Goal: Task Accomplishment & Management: Use online tool/utility

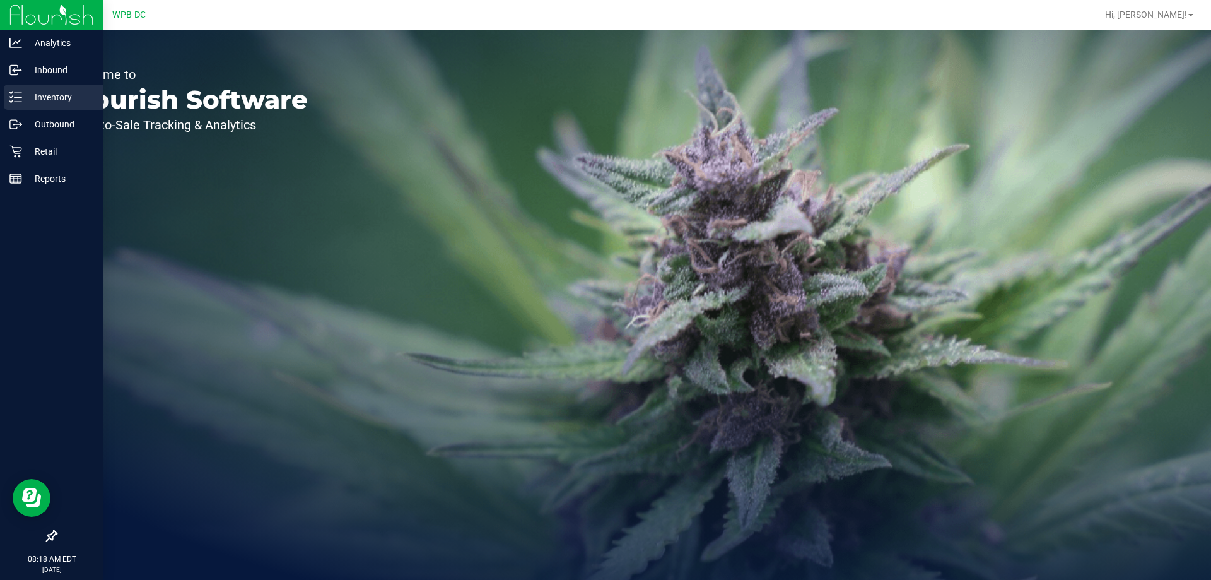
click at [59, 96] on p "Inventory" at bounding box center [60, 97] width 76 height 15
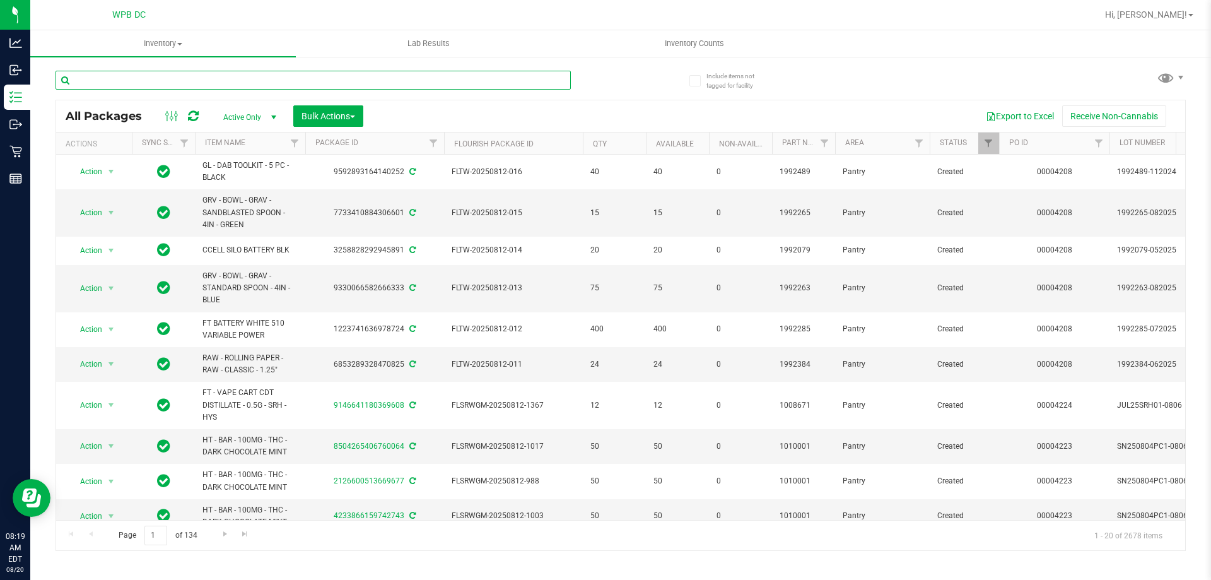
click at [227, 78] on input "text" at bounding box center [313, 80] width 515 height 19
paste input "FT BATTERY WHITE 510 VARIABLE POWER"
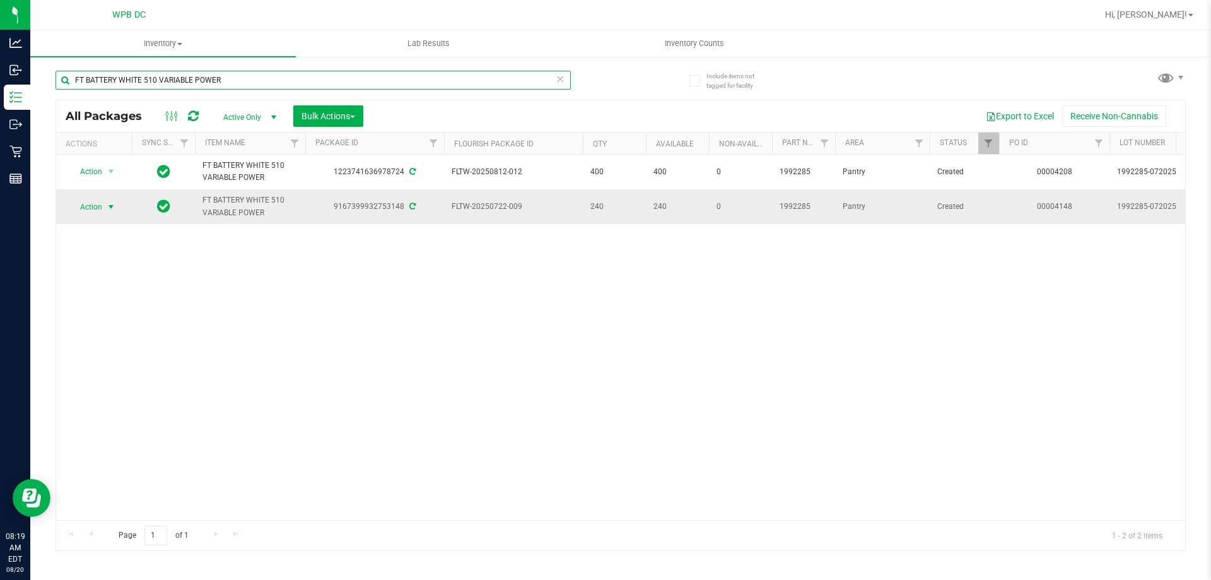
type input "FT BATTERY WHITE 510 VARIABLE POWER"
click at [100, 208] on span "Action" at bounding box center [86, 207] width 34 height 18
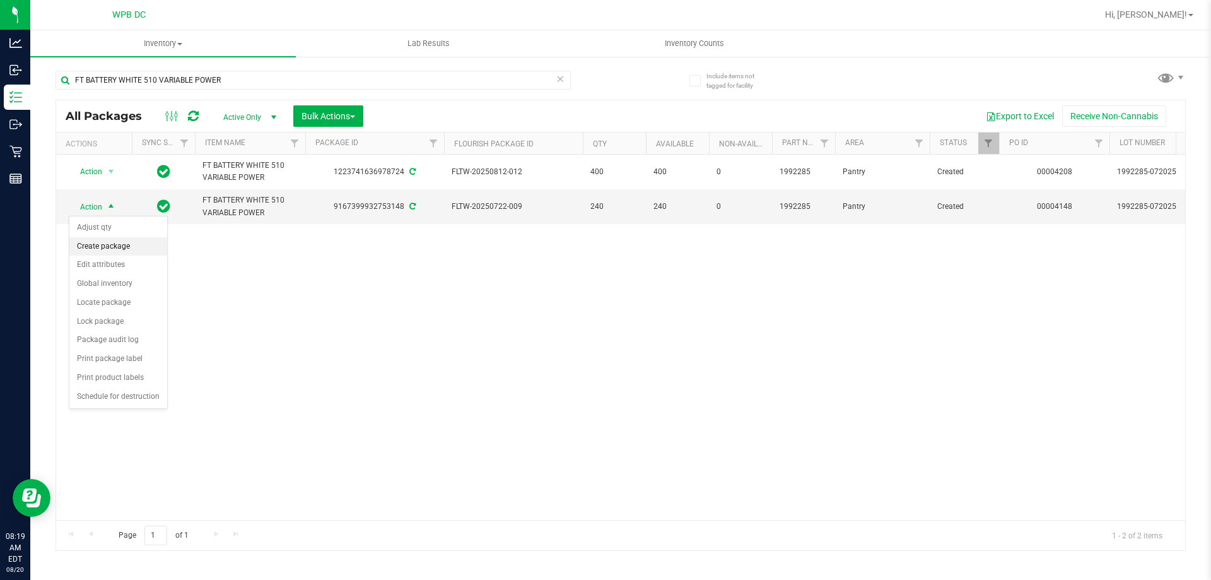
click at [112, 246] on li "Create package" at bounding box center [118, 246] width 98 height 19
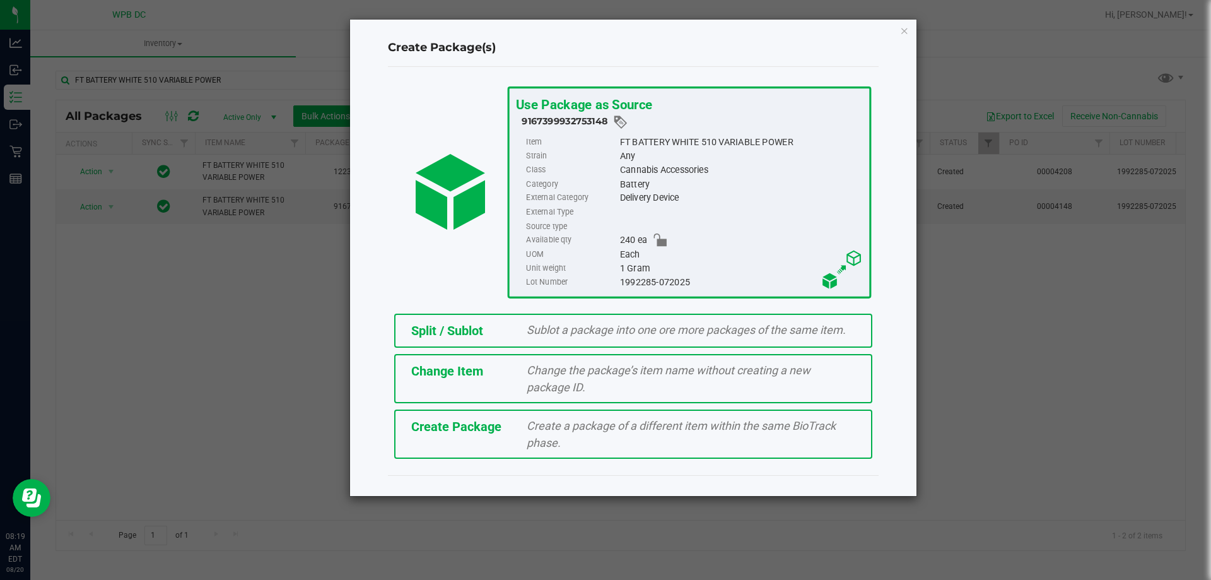
click at [610, 334] on span "Sublot a package into one ore more packages of the same item." at bounding box center [686, 329] width 319 height 13
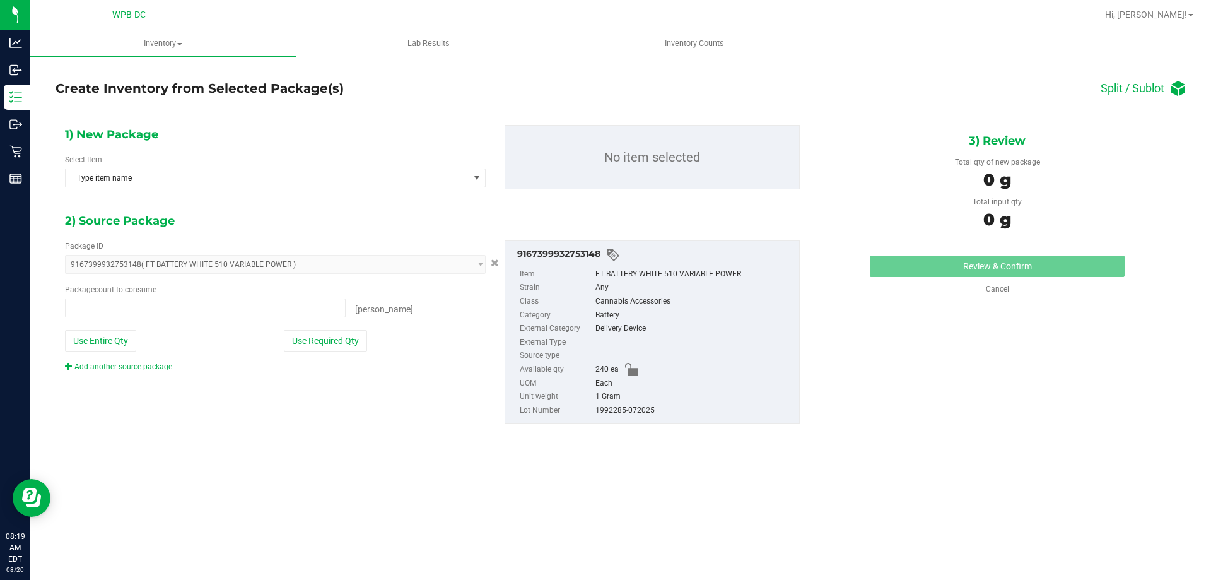
type input "0 ea"
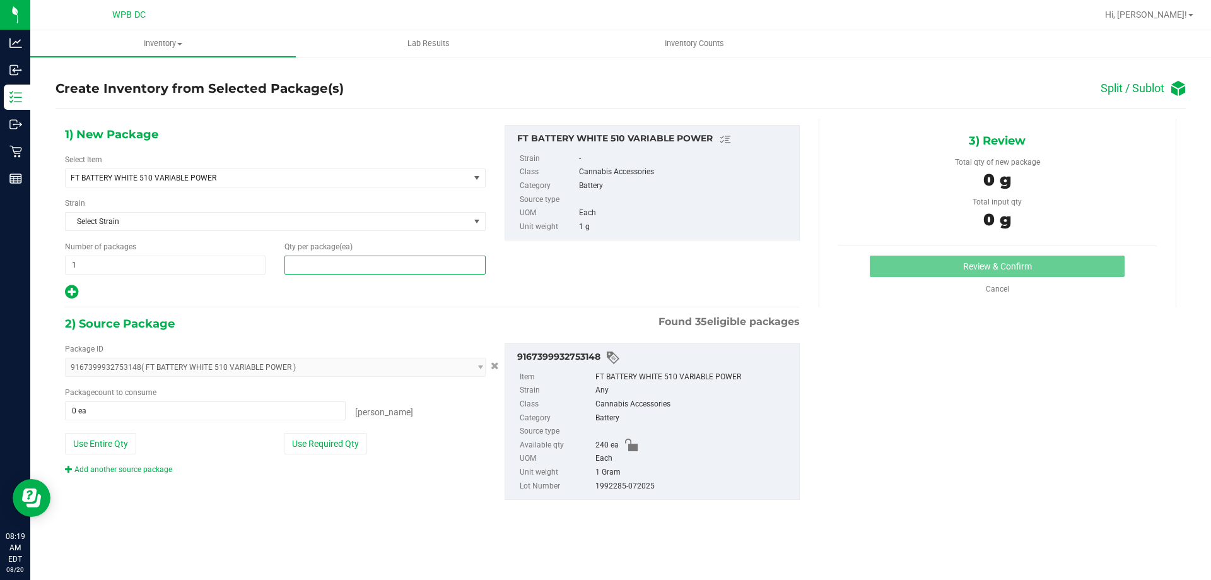
click at [400, 268] on span at bounding box center [384, 264] width 201 height 19
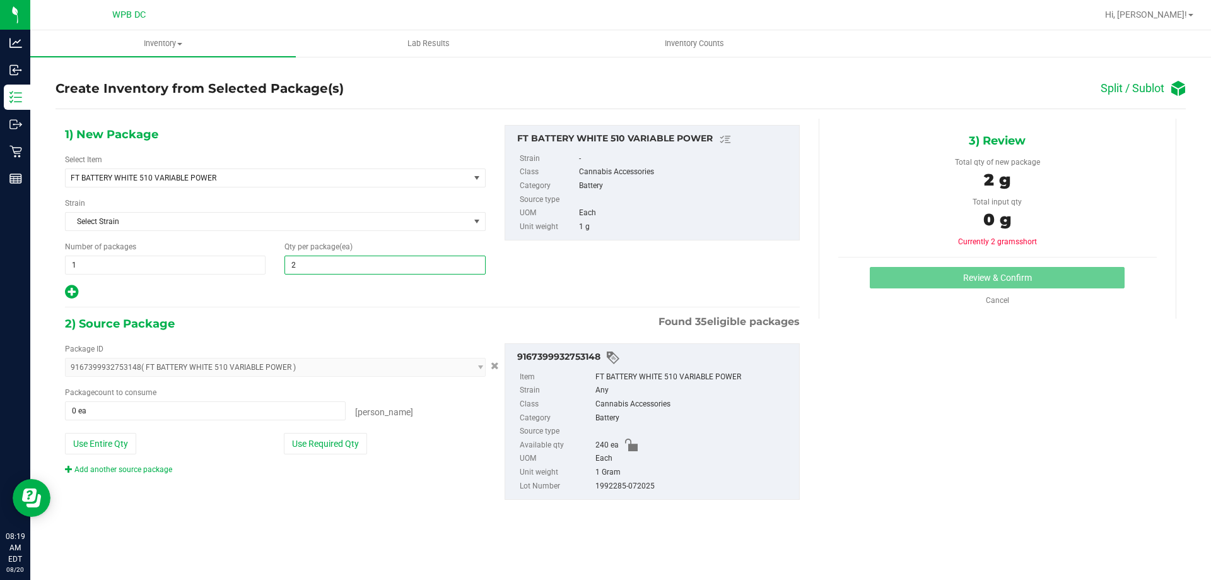
type input "20"
click at [260, 414] on span at bounding box center [205, 410] width 281 height 19
type input "20"
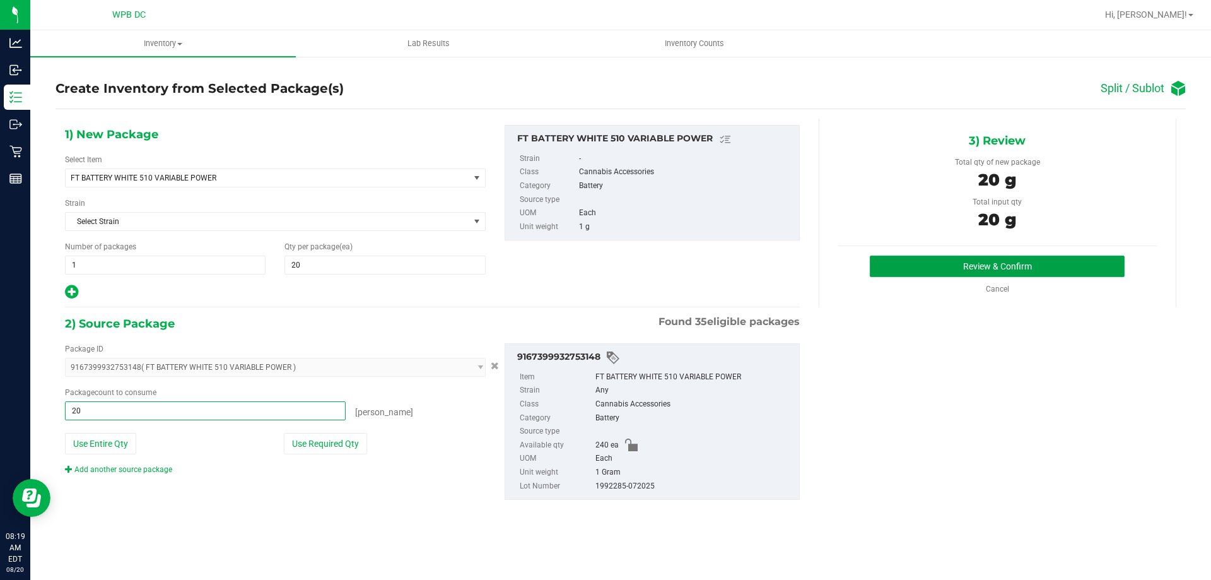
type input "20 ea"
click at [1024, 269] on button "Review & Confirm" at bounding box center [997, 265] width 255 height 21
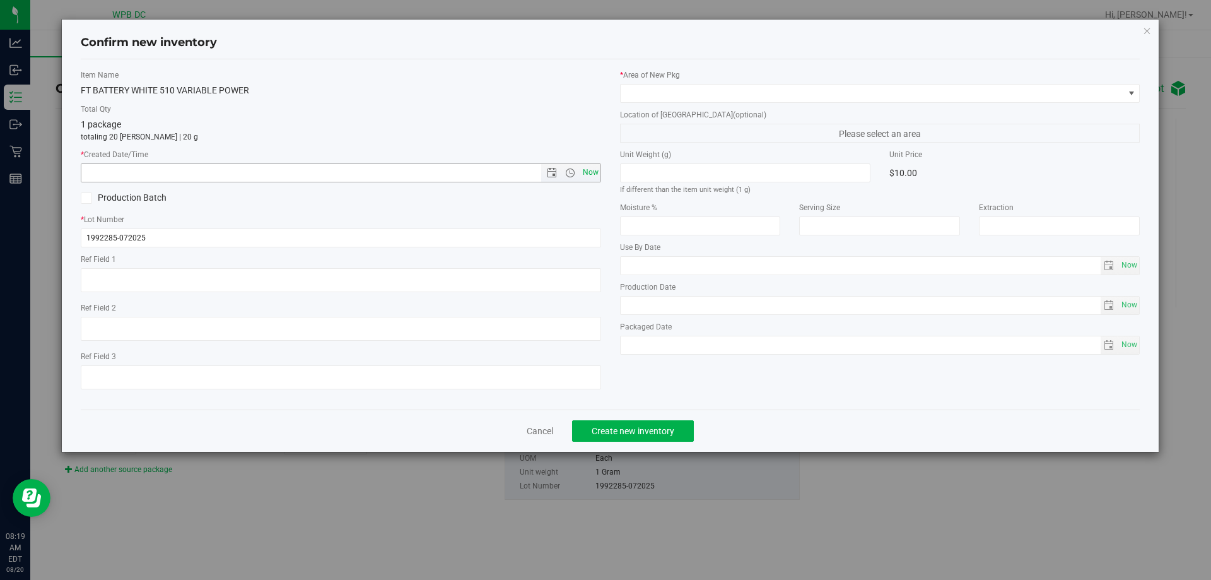
click at [587, 170] on span "Now" at bounding box center [590, 172] width 21 height 18
type input "[DATE] 8:19 AM"
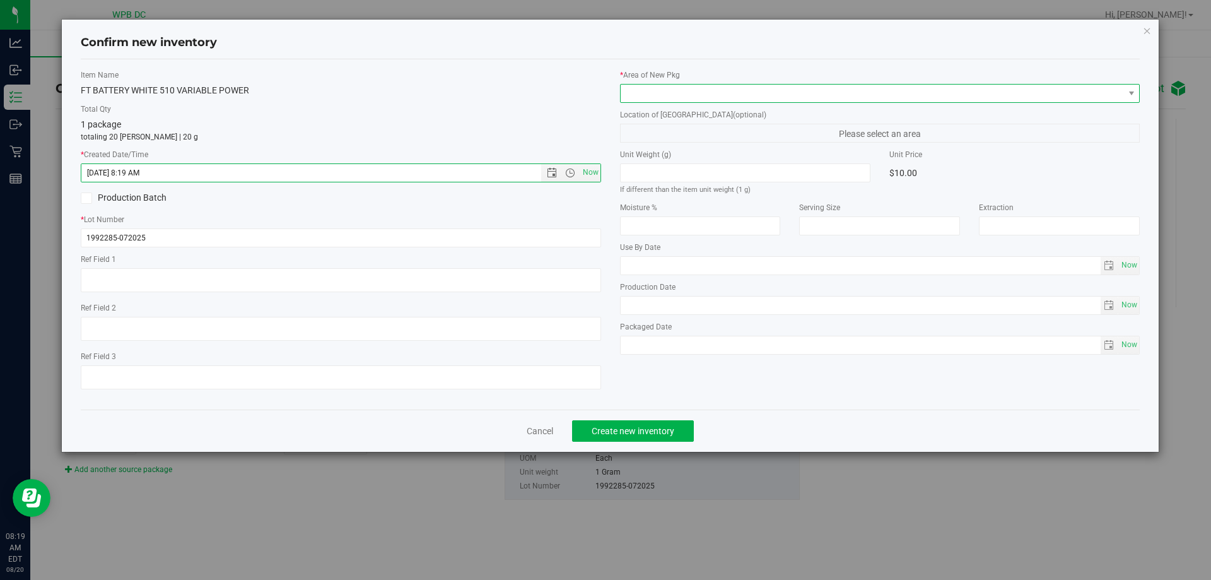
click at [664, 90] on span at bounding box center [872, 94] width 503 height 18
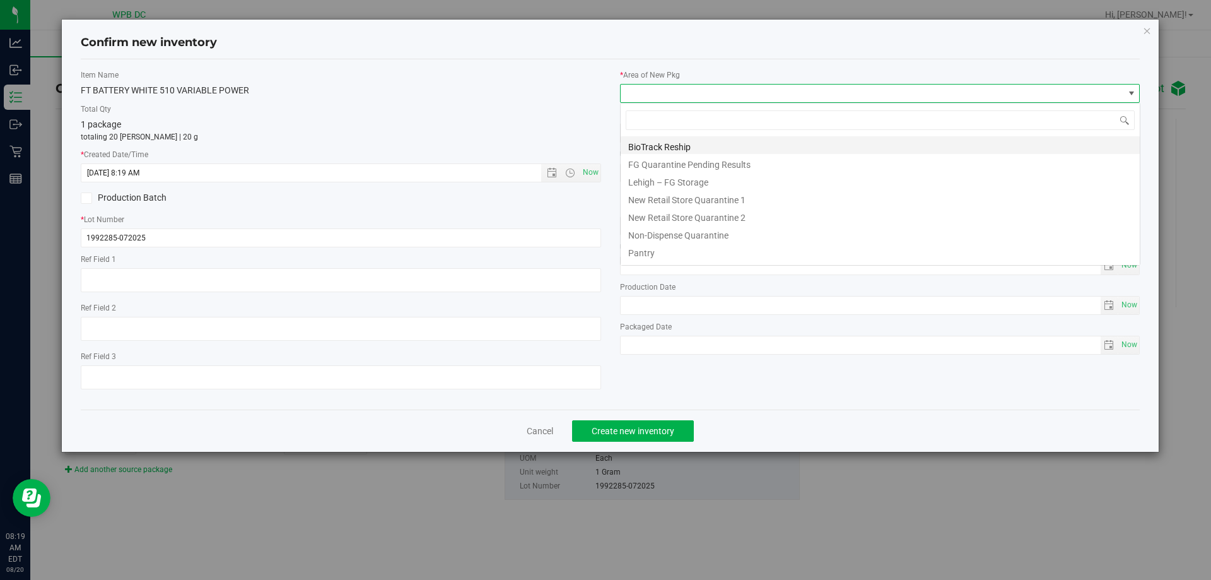
scroll to position [19, 520]
click at [662, 250] on li "Pantry" at bounding box center [880, 251] width 519 height 18
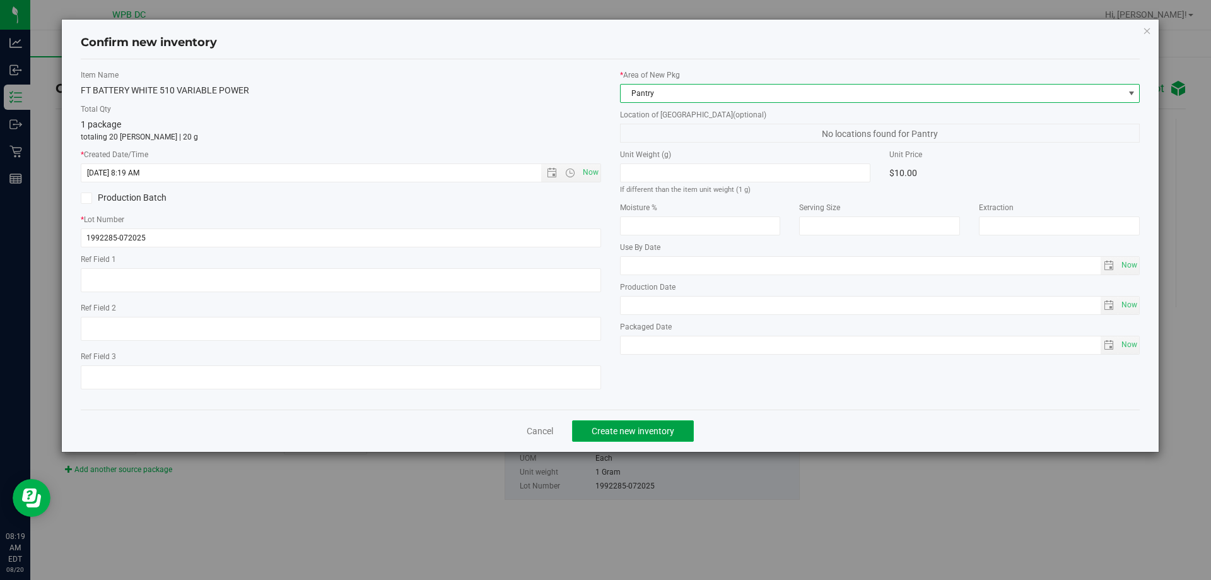
click at [609, 438] on button "Create new inventory" at bounding box center [633, 430] width 122 height 21
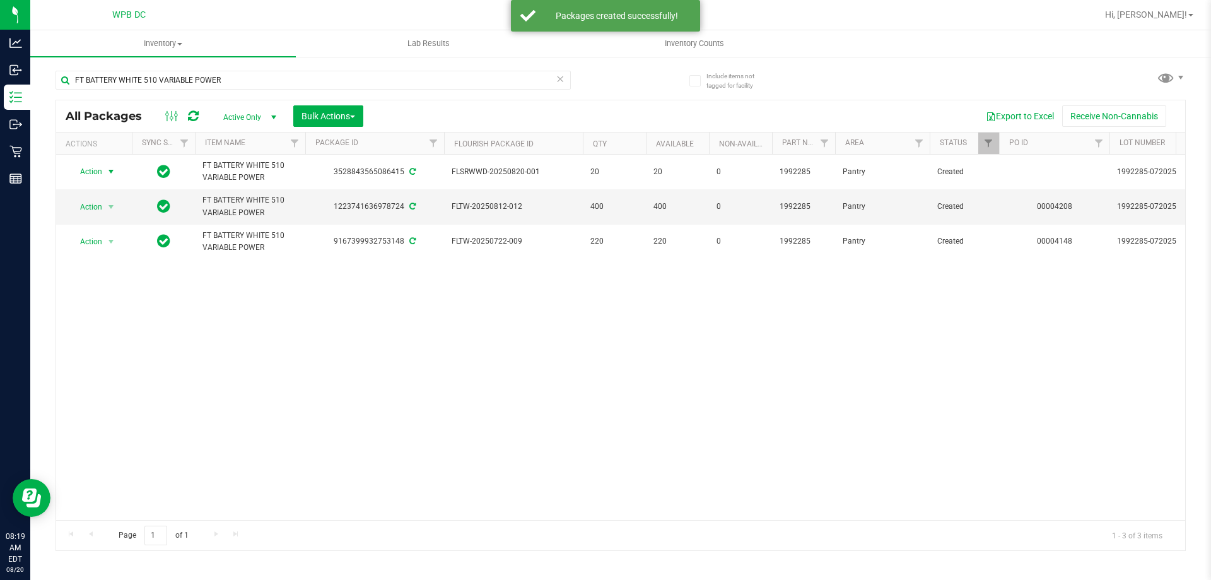
click at [97, 169] on span "Action" at bounding box center [86, 172] width 34 height 18
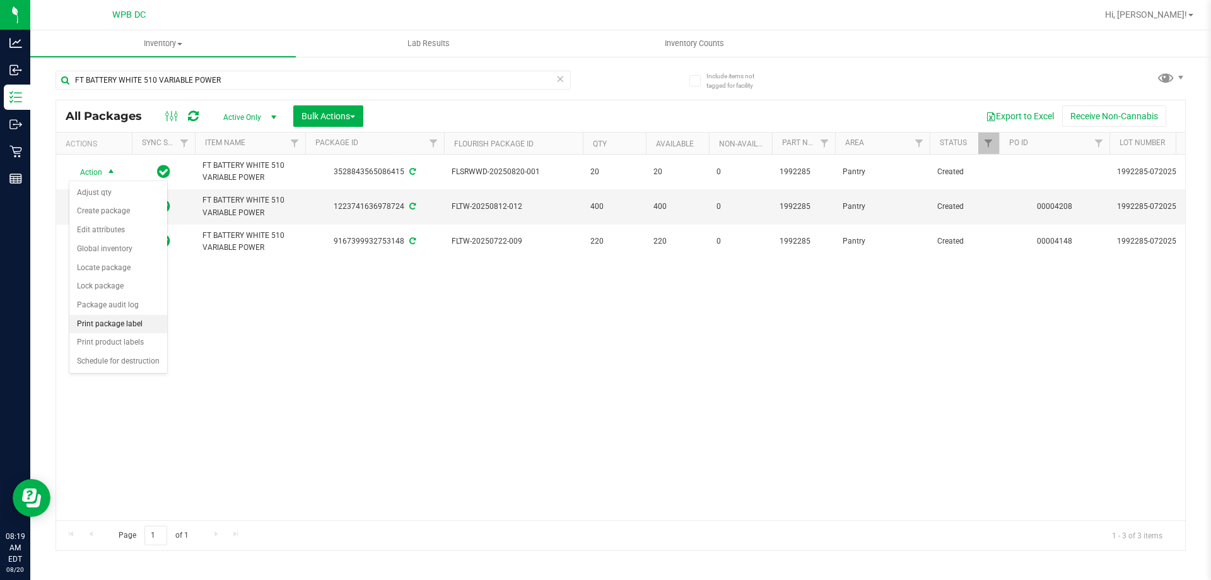
click at [128, 323] on li "Print package label" at bounding box center [118, 324] width 98 height 19
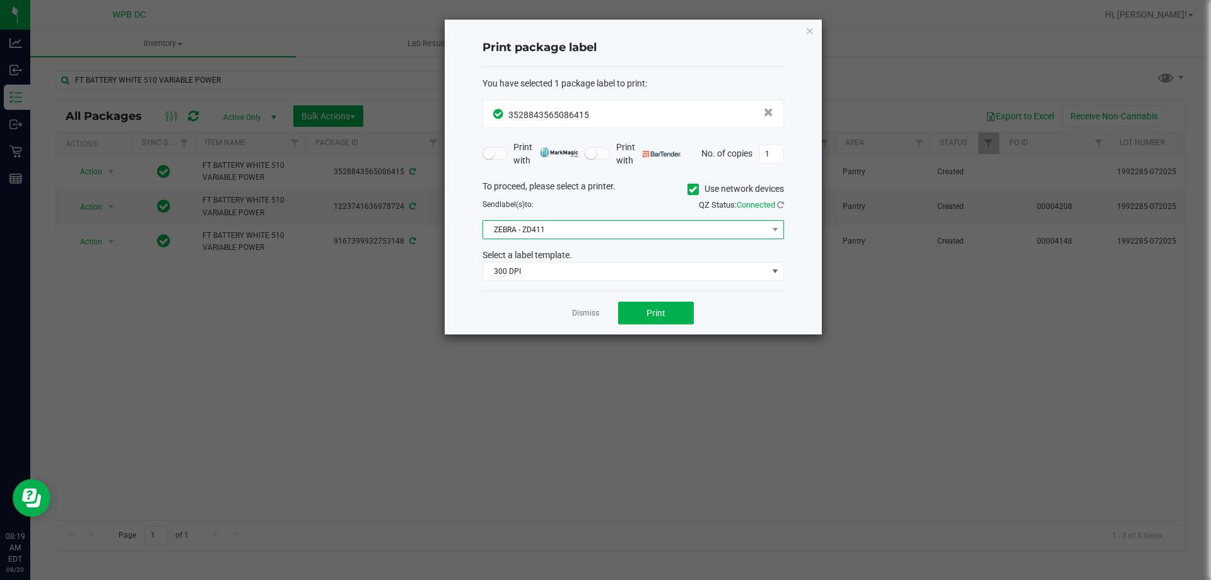
click at [541, 231] on span "ZEBRA - ZD411" at bounding box center [625, 230] width 284 height 18
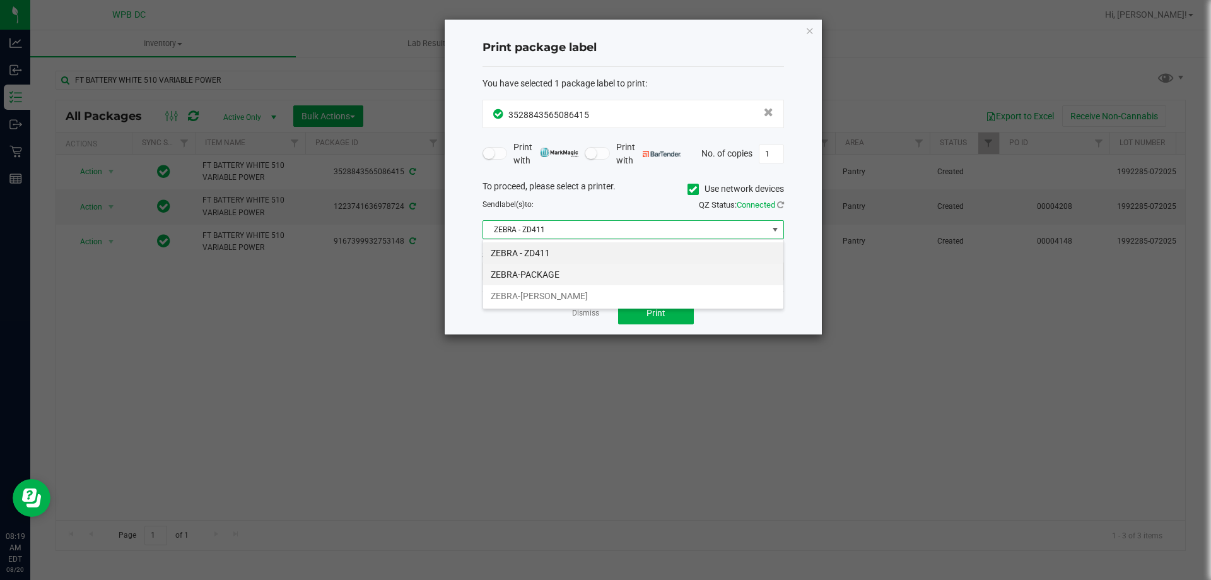
click at [557, 275] on li "ZEBRA-PACKAGE" at bounding box center [633, 274] width 300 height 21
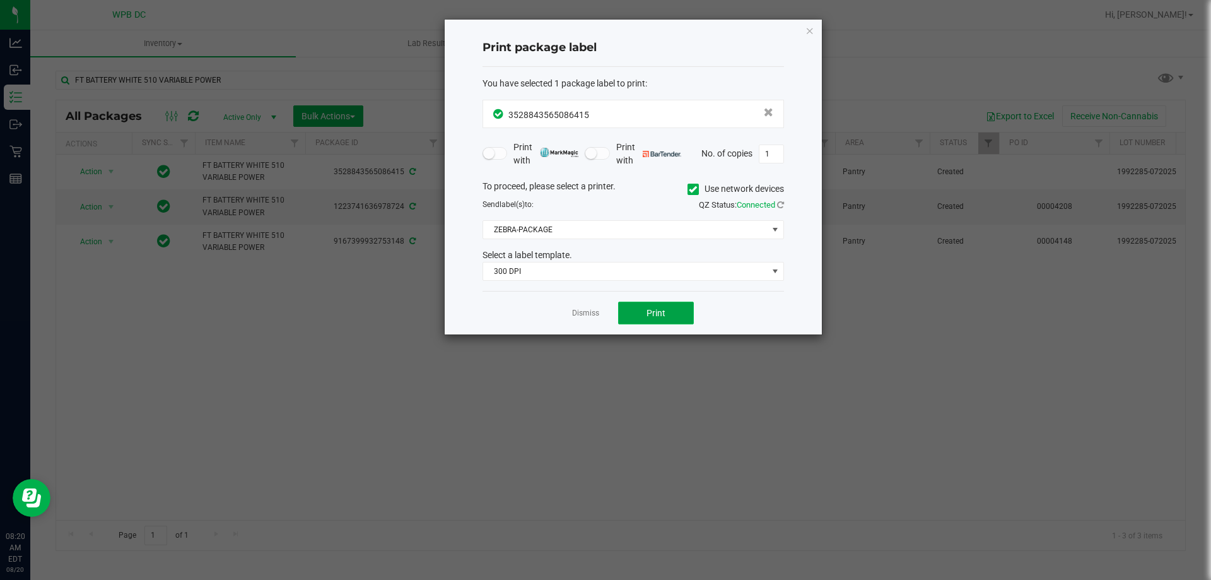
click at [645, 305] on button "Print" at bounding box center [656, 312] width 76 height 23
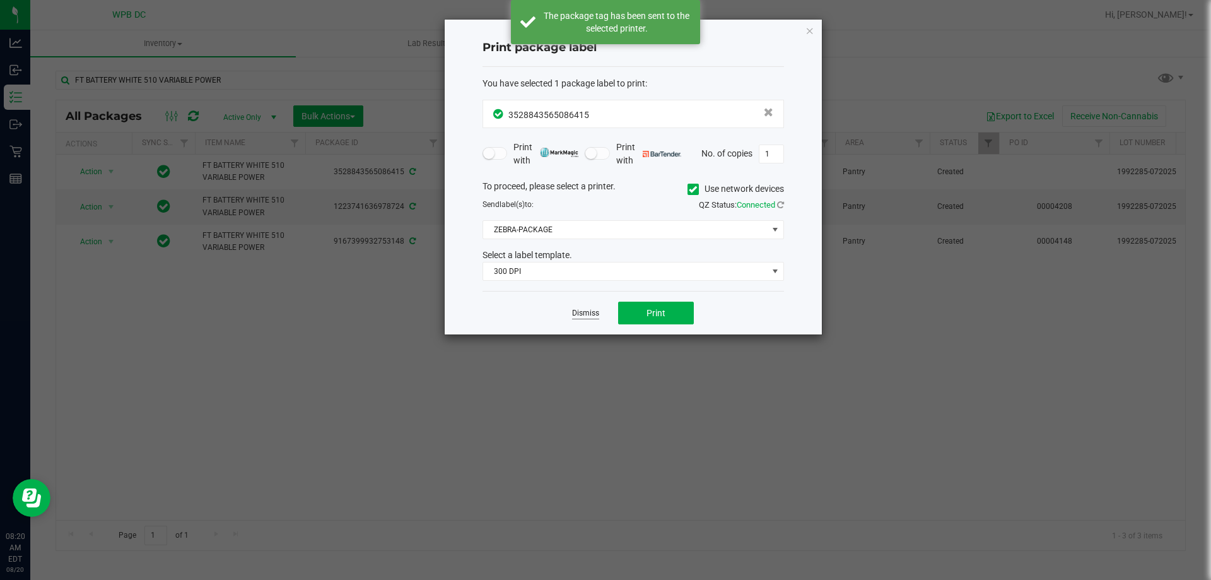
click at [581, 309] on link "Dismiss" at bounding box center [585, 313] width 27 height 11
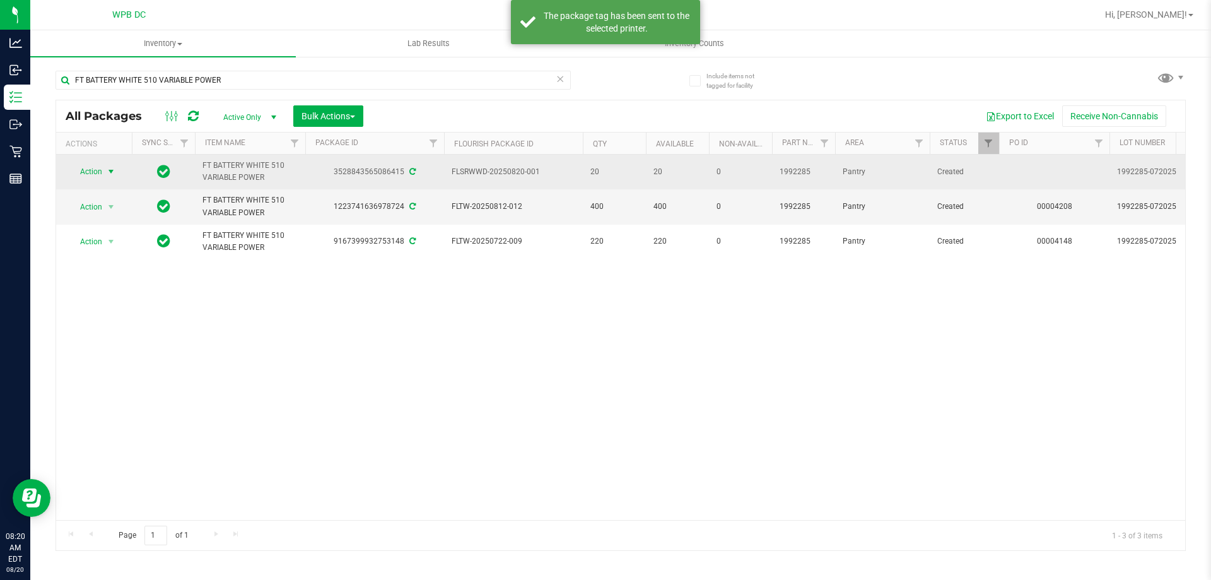
click at [96, 172] on span "Action" at bounding box center [86, 172] width 34 height 18
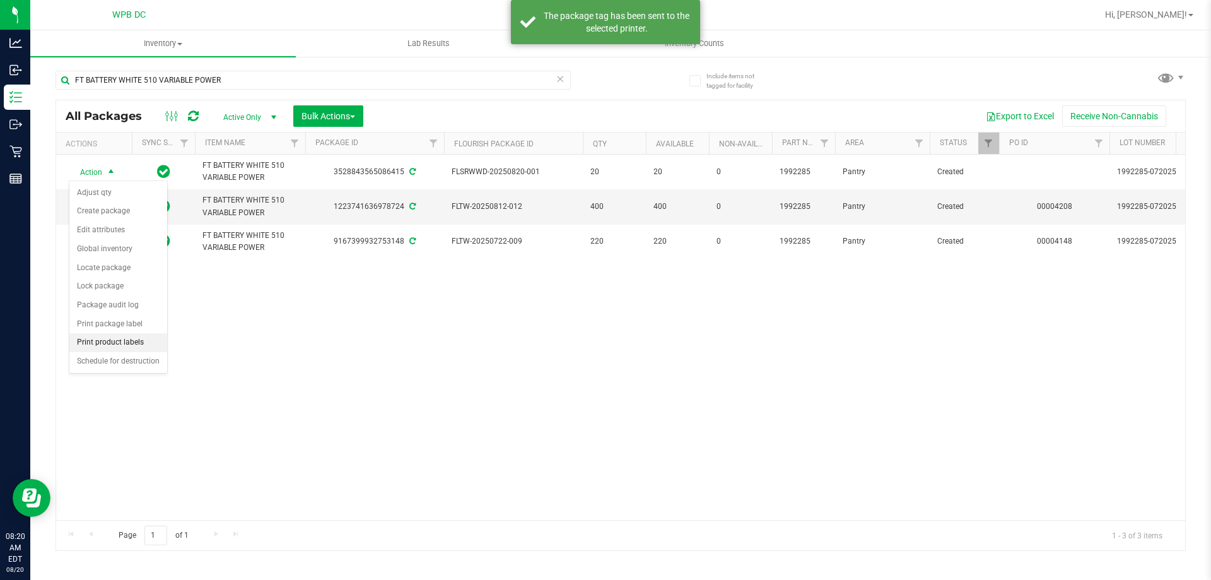
click at [127, 341] on li "Print product labels" at bounding box center [118, 342] width 98 height 19
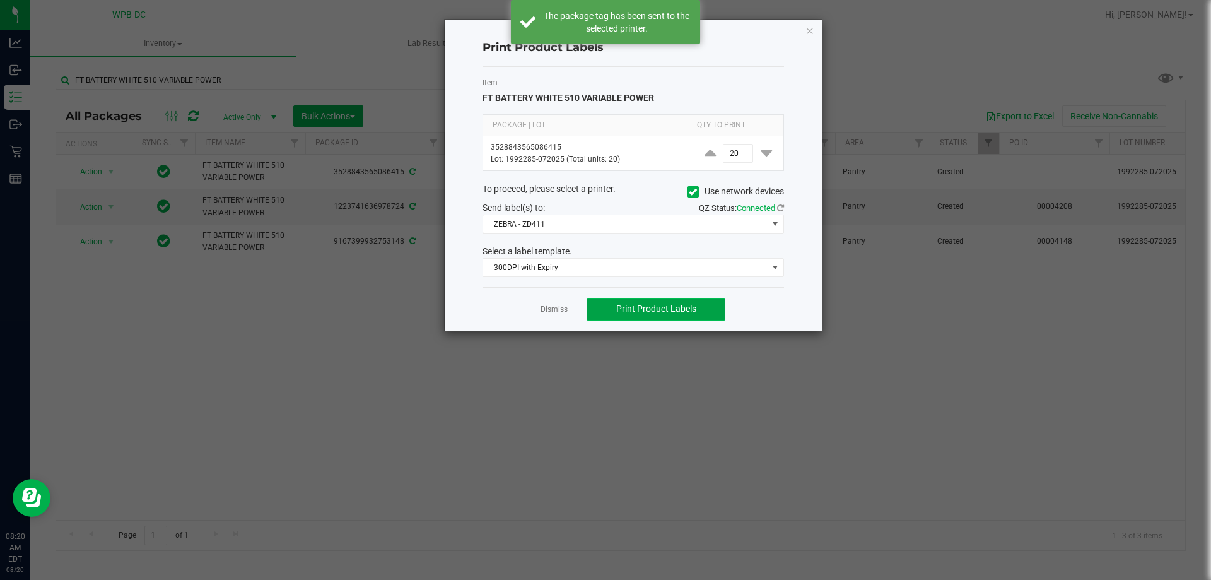
click at [654, 306] on span "Print Product Labels" at bounding box center [656, 308] width 80 height 10
click at [553, 309] on link "Dismiss" at bounding box center [554, 309] width 27 height 11
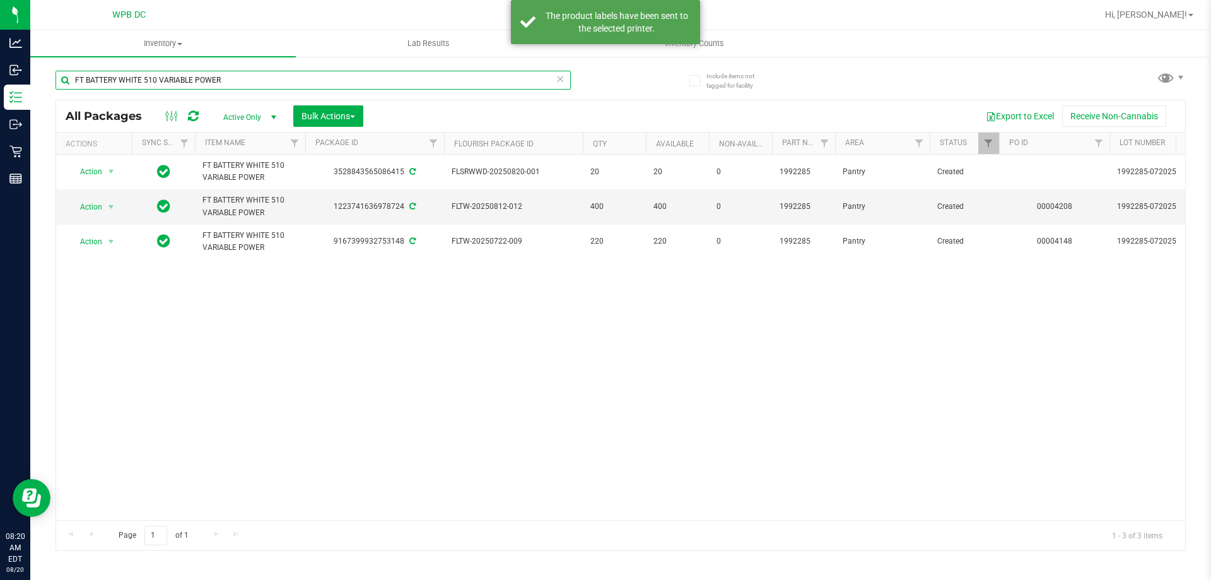
drag, startPoint x: 232, startPoint y: 79, endPoint x: 69, endPoint y: 88, distance: 162.9
click at [69, 88] on input "FT BATTERY WHITE 510 VARIABLE POWER" at bounding box center [313, 80] width 515 height 19
click at [455, 83] on input "FT BATTERY WHITE 510 VARIABLE POWER" at bounding box center [313, 80] width 515 height 19
click at [455, 81] on input "FT BATTERY WHITE 510 VARIABLE POWER" at bounding box center [313, 80] width 515 height 19
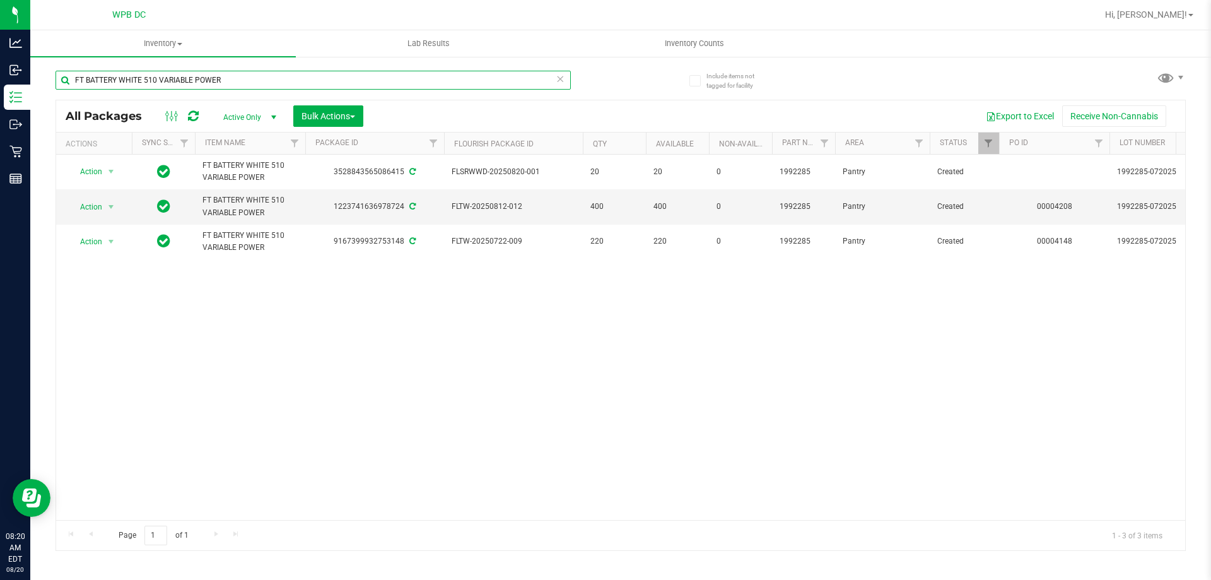
click at [455, 80] on input "FT BATTERY WHITE 510 VARIABLE POWER" at bounding box center [313, 80] width 515 height 19
click at [251, 78] on input "FT BATTERY WHITE 510 VARIABLE POWER" at bounding box center [313, 80] width 515 height 19
drag, startPoint x: 251, startPoint y: 78, endPoint x: 281, endPoint y: 83, distance: 30.0
click at [188, 69] on div "FT BATTERY WHITE 510 VARIABLE POWER" at bounding box center [338, 79] width 565 height 40
click at [281, 83] on input "FT BATTERY WHITE 510 VARIABLE POWER" at bounding box center [313, 80] width 515 height 19
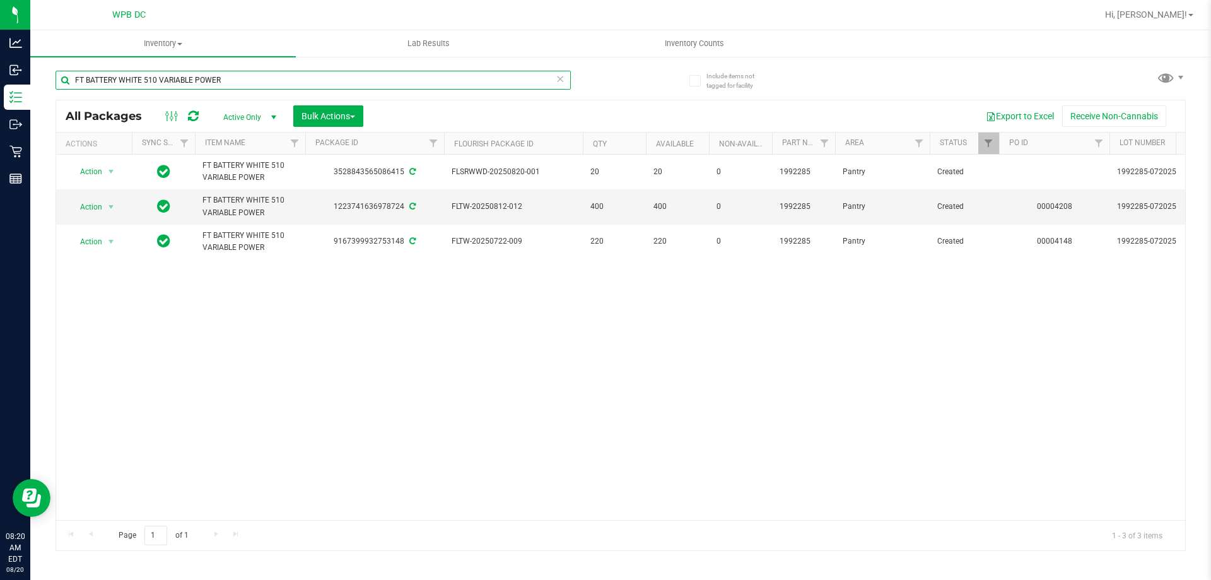
drag, startPoint x: 281, startPoint y: 83, endPoint x: 81, endPoint y: 70, distance: 201.0
click at [81, 71] on input "FT BATTERY WHITE 510 VARIABLE POWER" at bounding box center [313, 80] width 515 height 19
paste input "GRV - BOWL - GRAV - OCTO-TASTER - 16MM - BLUE"
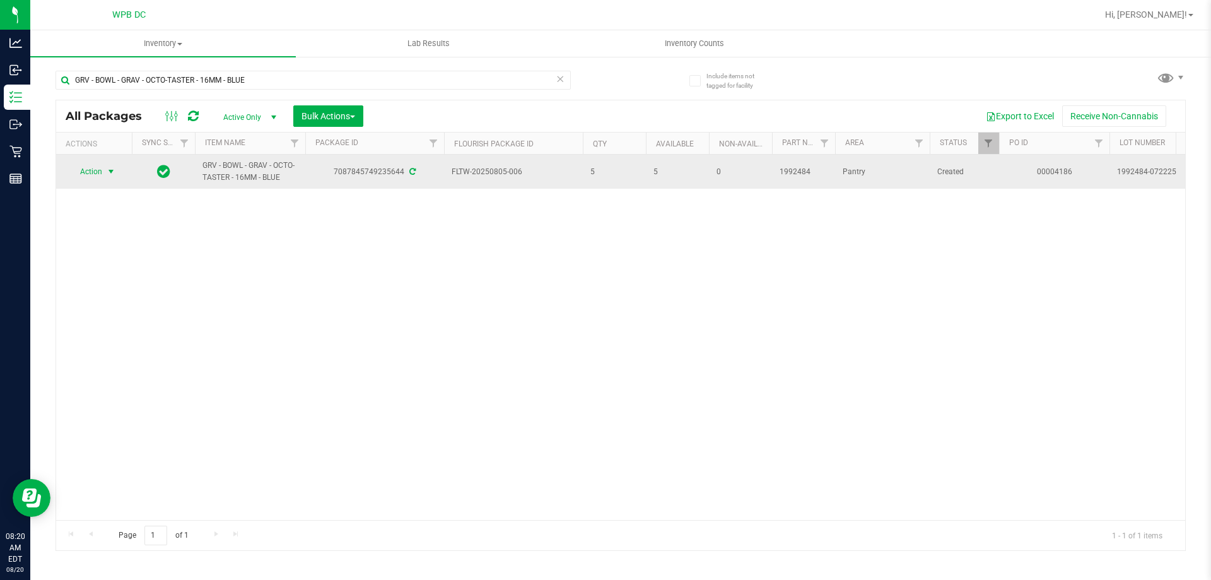
click at [90, 171] on span "Action" at bounding box center [86, 172] width 34 height 18
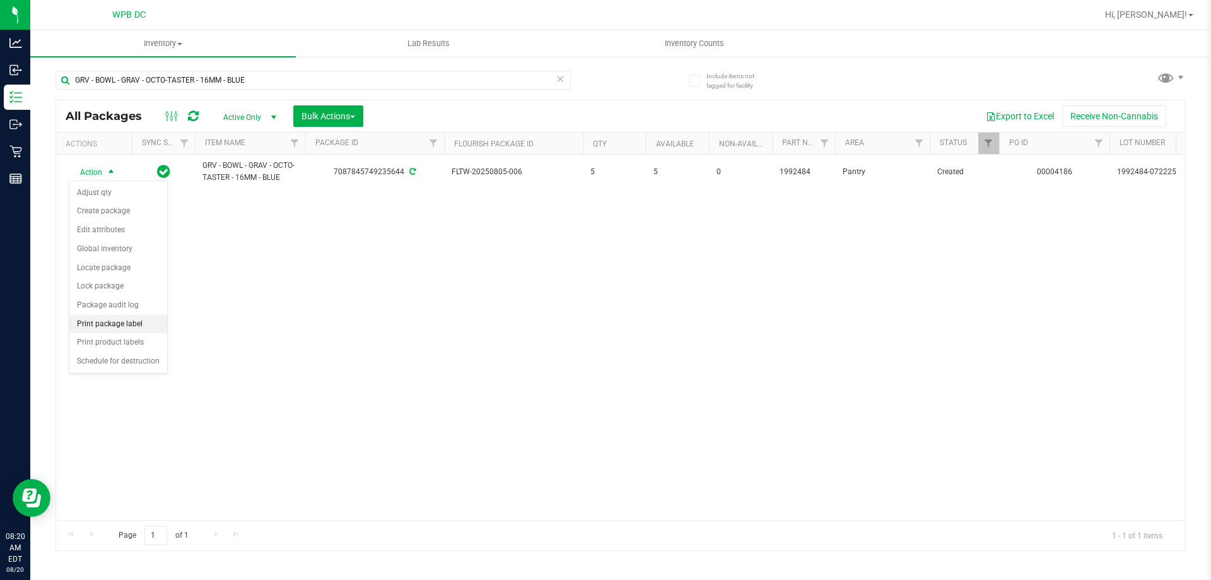
click at [121, 325] on li "Print package label" at bounding box center [118, 324] width 98 height 19
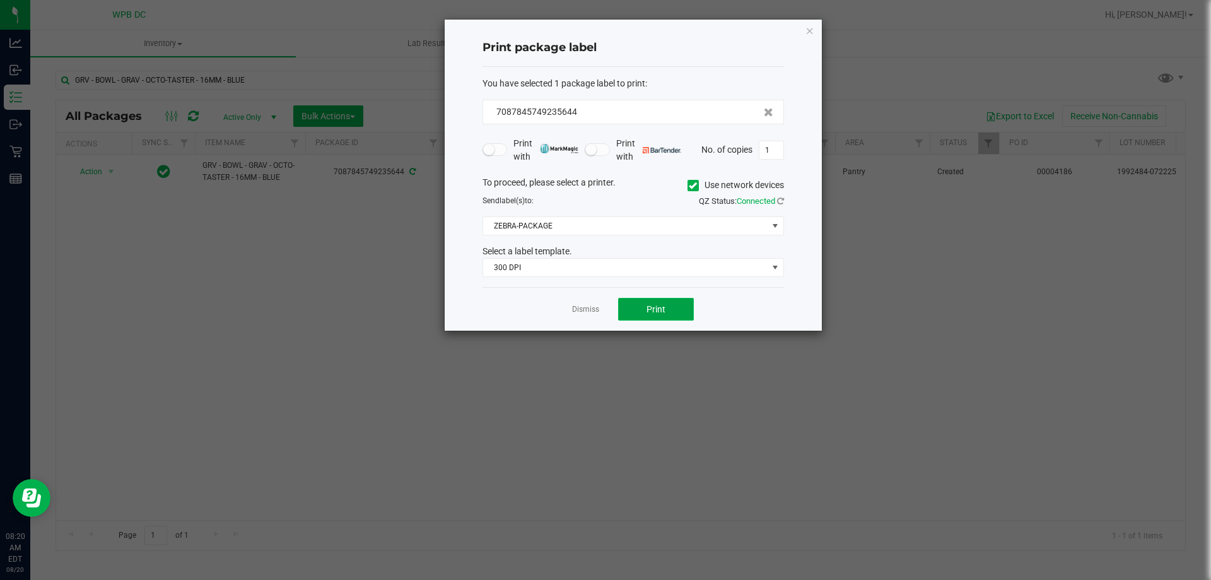
click at [635, 314] on button "Print" at bounding box center [656, 309] width 76 height 23
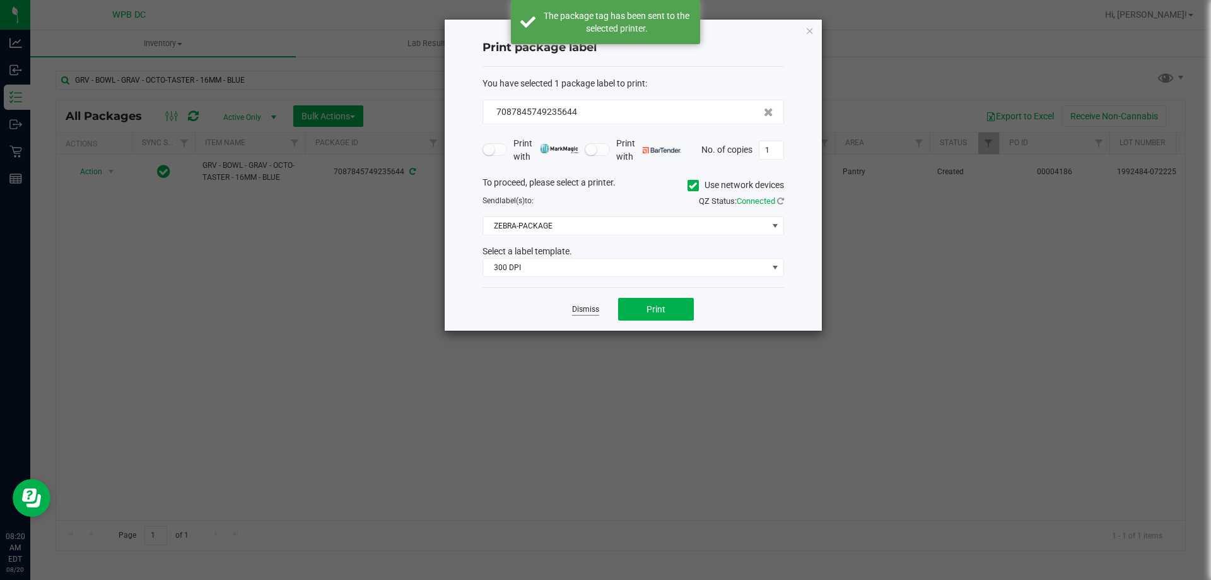
click at [587, 309] on link "Dismiss" at bounding box center [585, 309] width 27 height 11
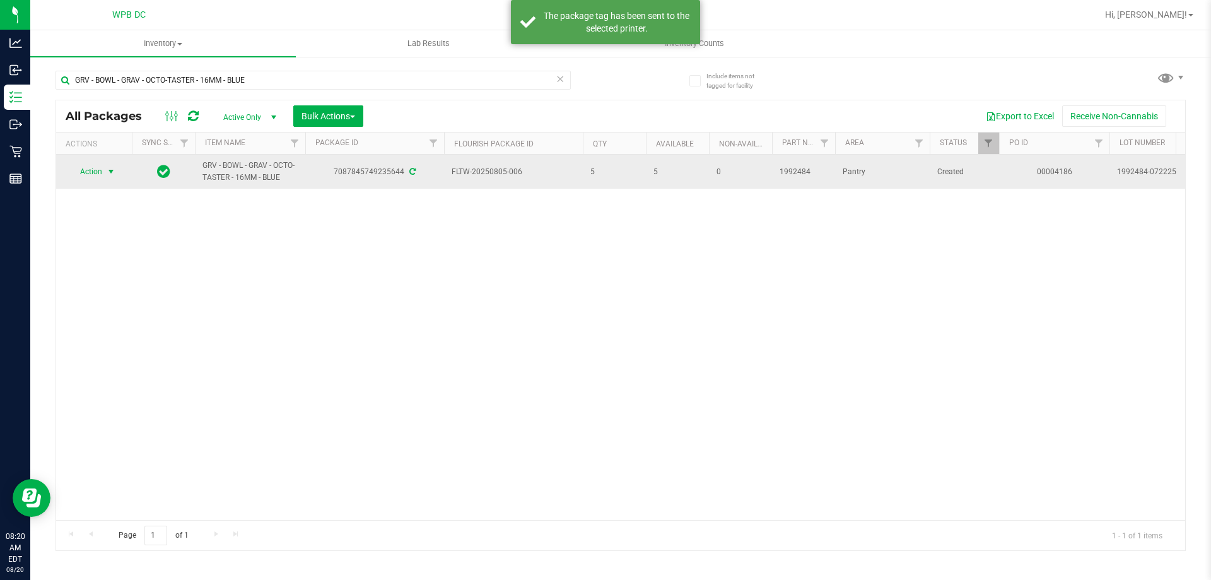
click at [85, 170] on span "Action" at bounding box center [86, 172] width 34 height 18
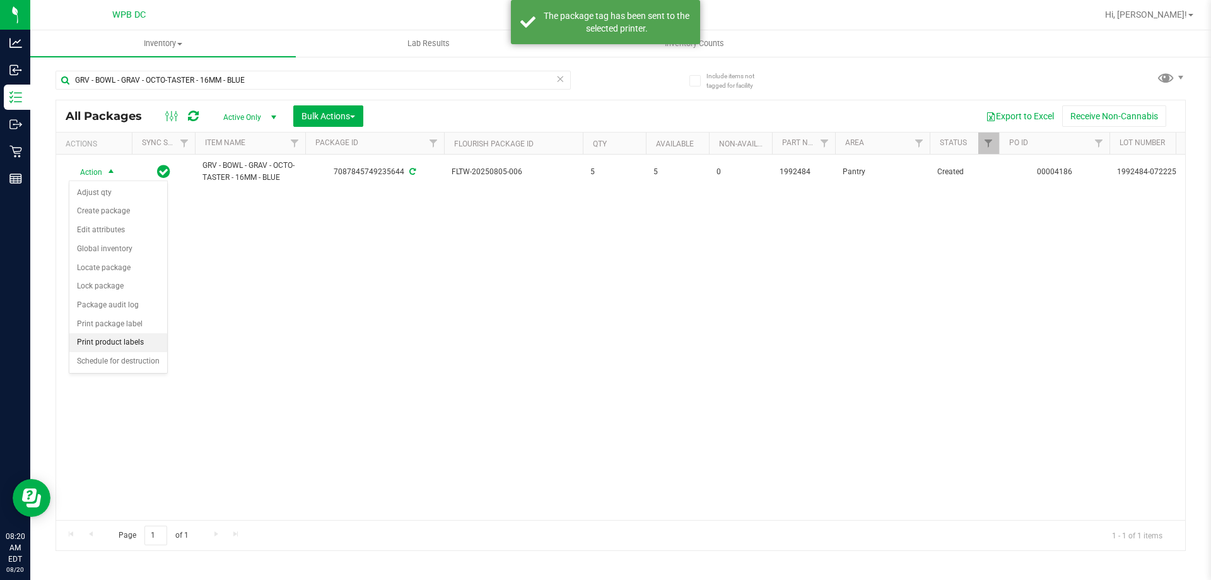
drag, startPoint x: 110, startPoint y: 341, endPoint x: 122, endPoint y: 338, distance: 11.6
click at [115, 341] on li "Print product labels" at bounding box center [118, 342] width 98 height 19
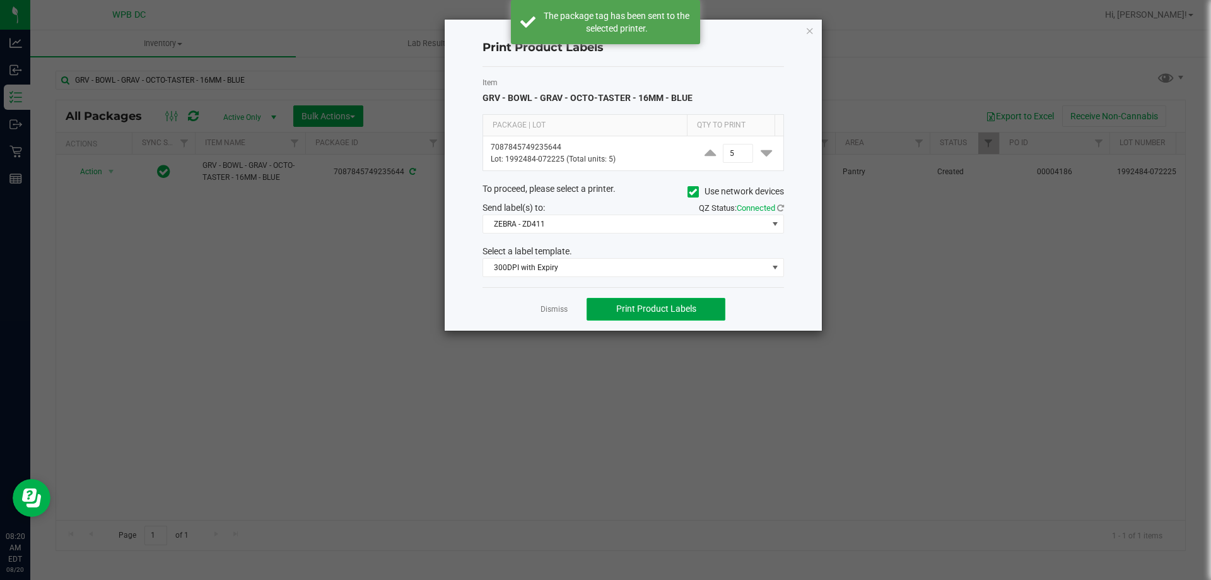
click at [629, 300] on button "Print Product Labels" at bounding box center [656, 309] width 139 height 23
click at [549, 309] on link "Dismiss" at bounding box center [554, 309] width 27 height 11
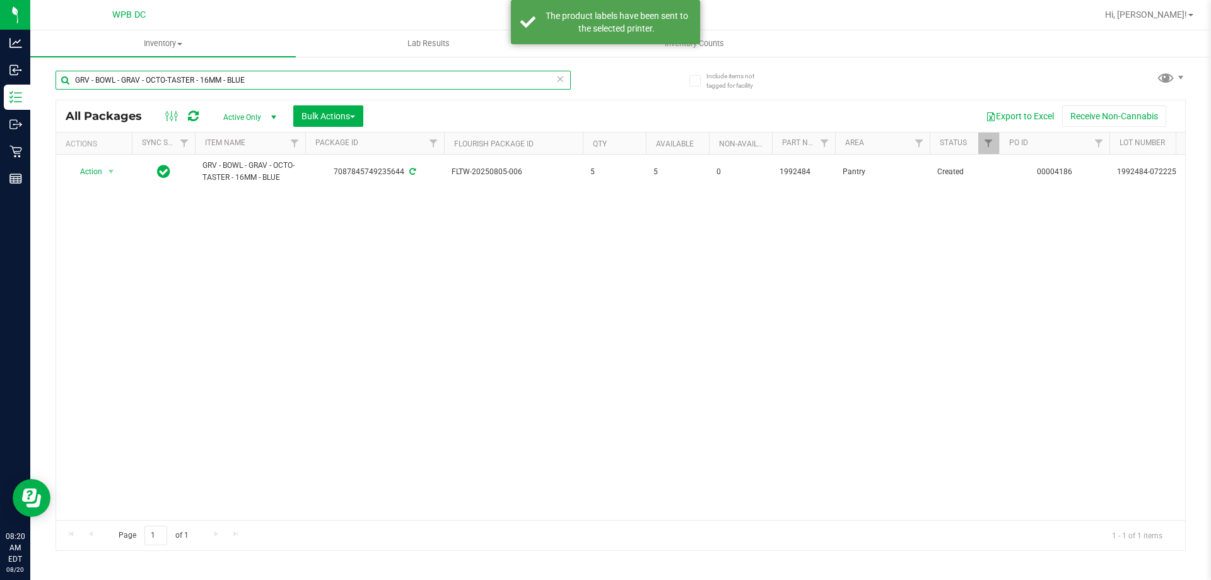
drag, startPoint x: 260, startPoint y: 78, endPoint x: 79, endPoint y: 85, distance: 181.1
click at [79, 85] on input "GRV - BOWL - GRAV - OCTO-TASTER - 16MM - BLUE" at bounding box center [313, 80] width 515 height 19
type input "G"
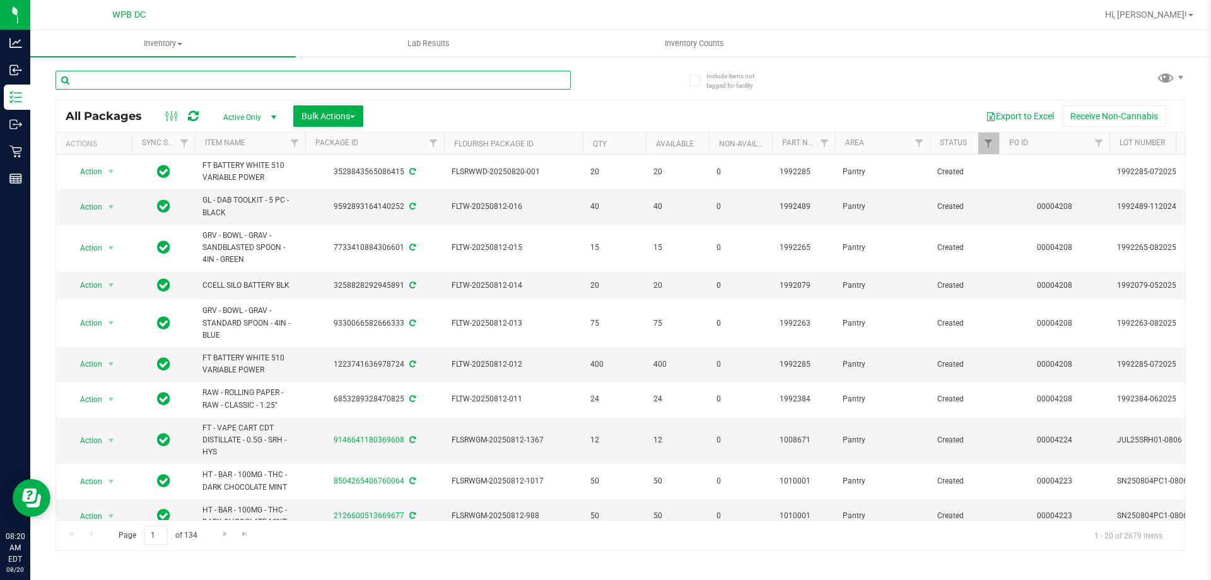
click at [527, 78] on input "text" at bounding box center [313, 80] width 515 height 19
click at [179, 83] on input "text" at bounding box center [313, 80] width 515 height 19
paste input "RAW - ROLLING PAPER - RAW - CLASSIC - 1.25""
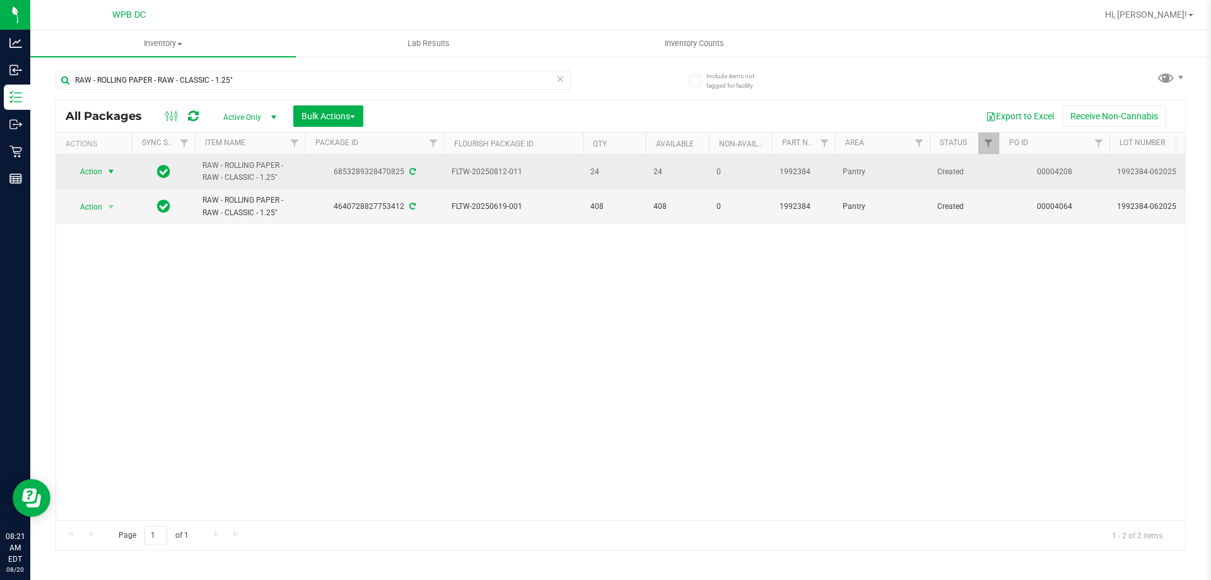
click at [97, 172] on span "Action" at bounding box center [86, 172] width 34 height 18
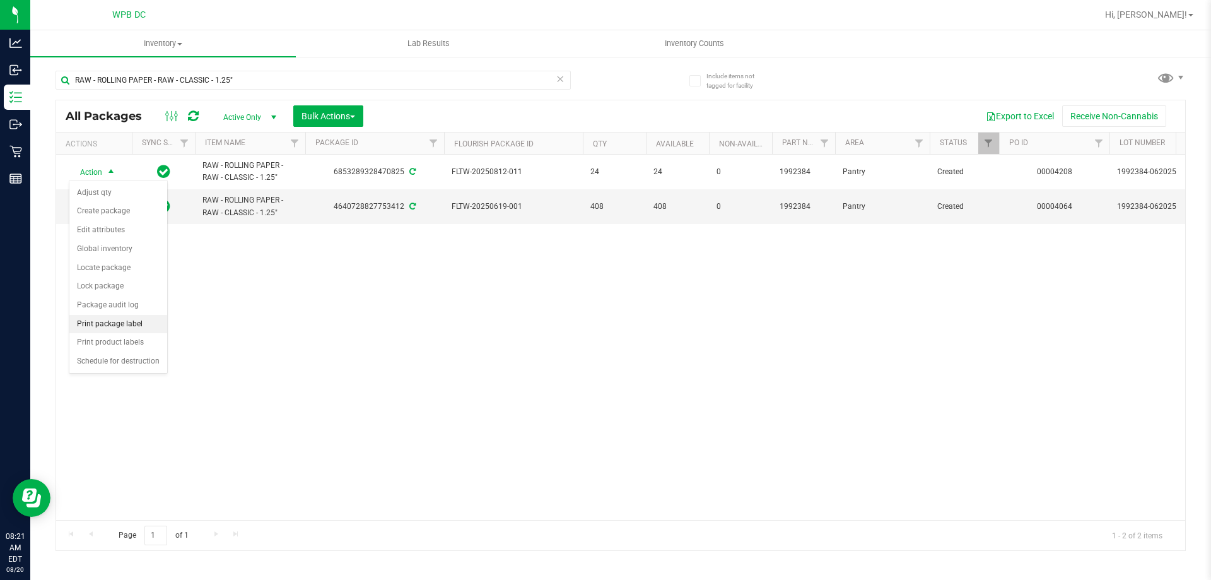
click at [120, 324] on li "Print package label" at bounding box center [118, 324] width 98 height 19
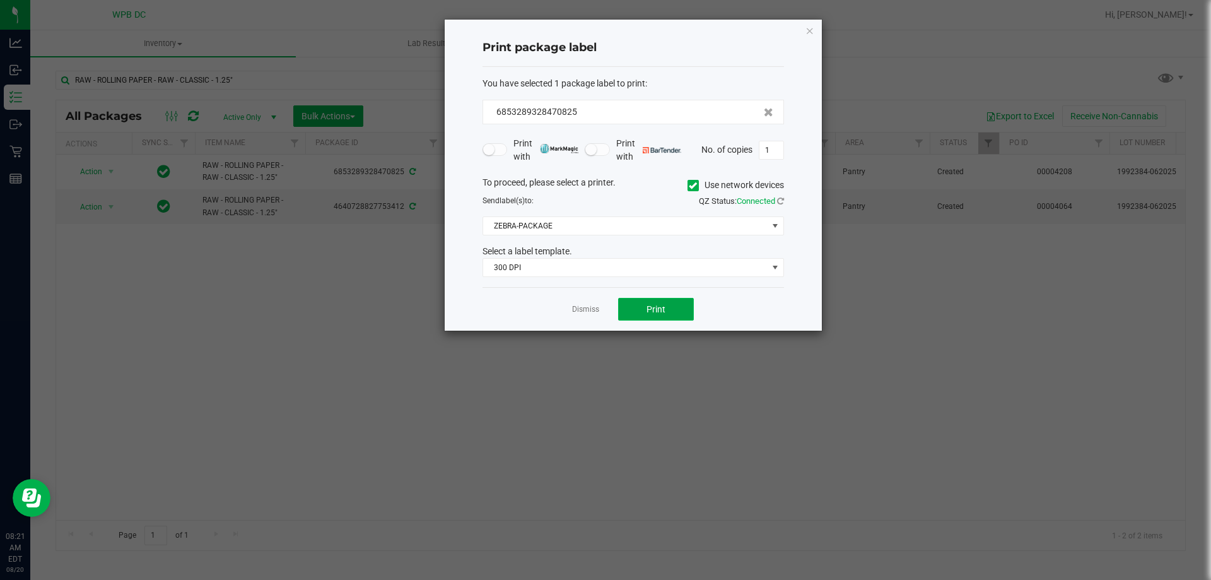
click at [637, 301] on button "Print" at bounding box center [656, 309] width 76 height 23
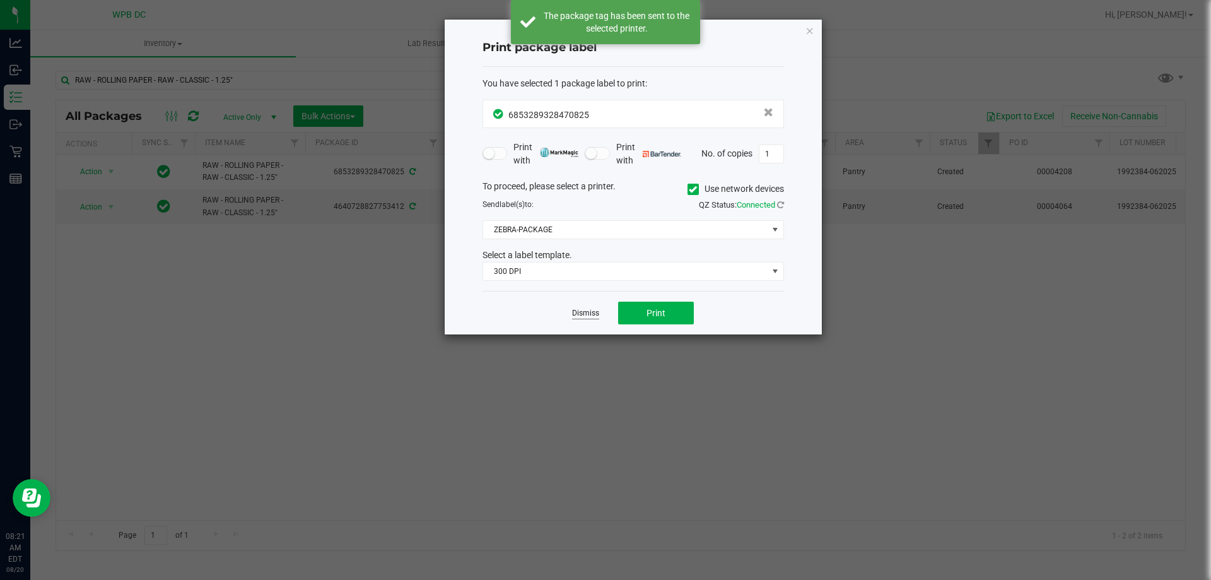
click at [581, 309] on link "Dismiss" at bounding box center [585, 313] width 27 height 11
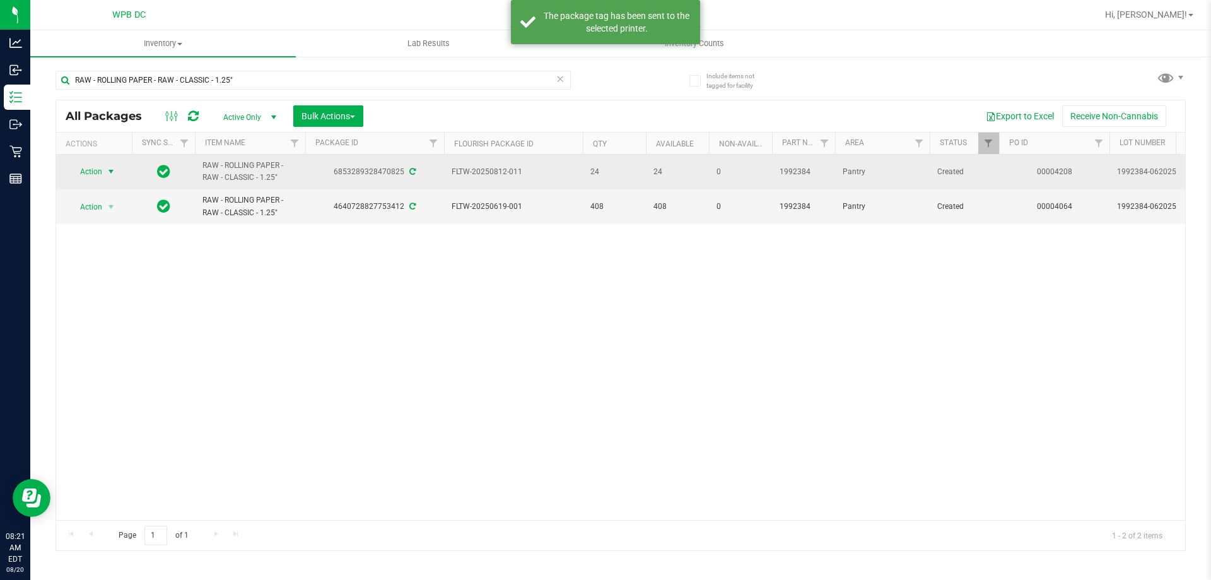
click at [98, 170] on span "Action" at bounding box center [86, 172] width 34 height 18
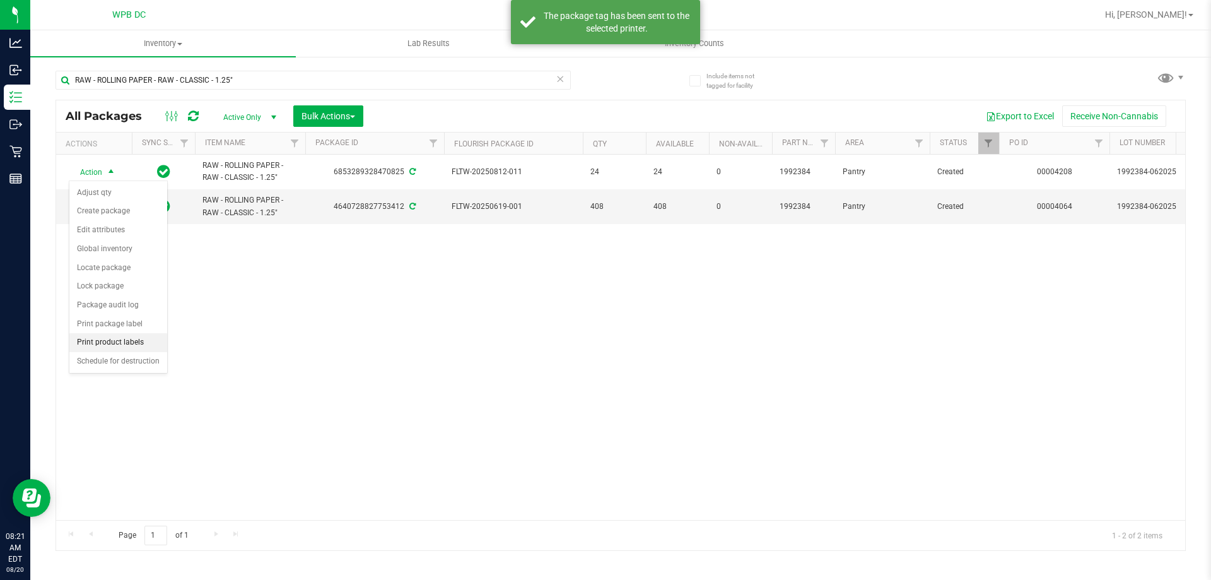
click at [120, 337] on li "Print product labels" at bounding box center [118, 342] width 98 height 19
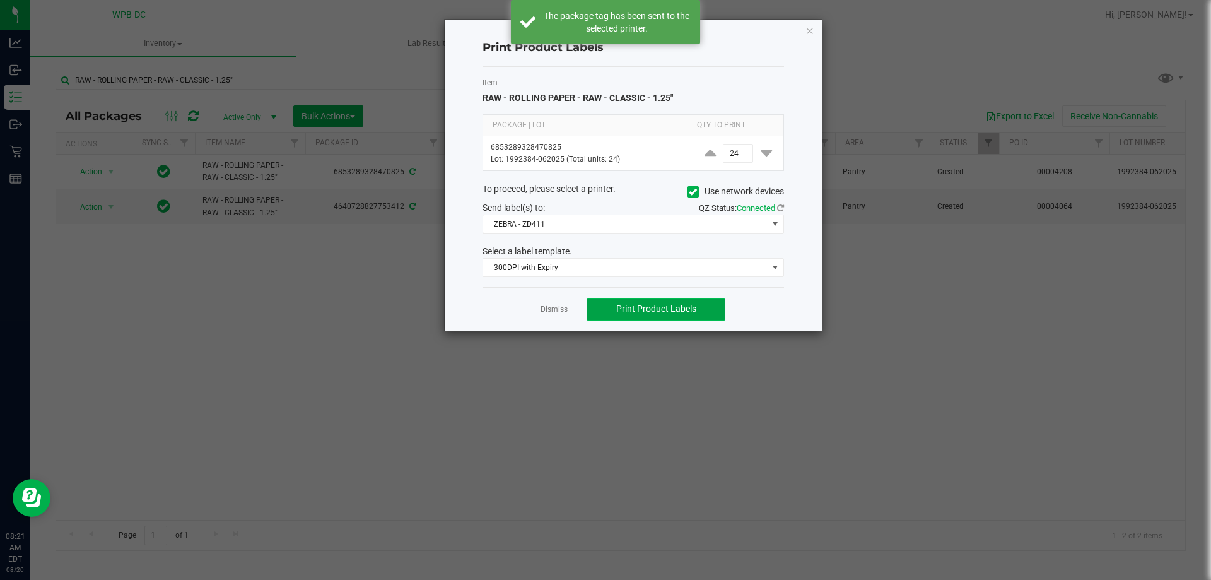
click at [616, 308] on span "Print Product Labels" at bounding box center [656, 308] width 80 height 10
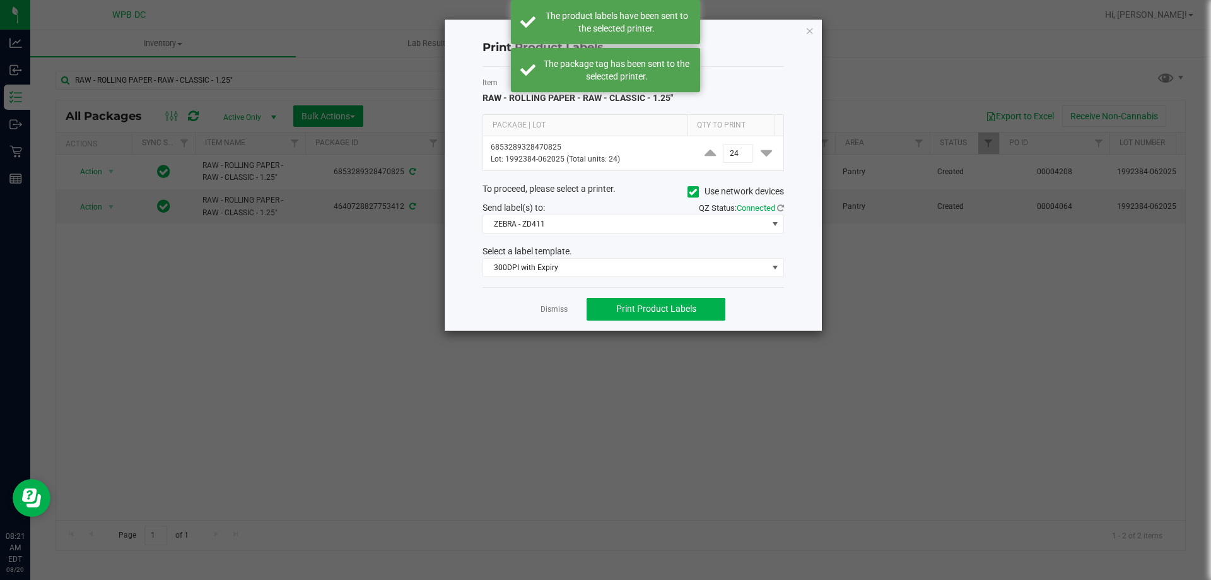
click at [558, 308] on link "Dismiss" at bounding box center [554, 309] width 27 height 11
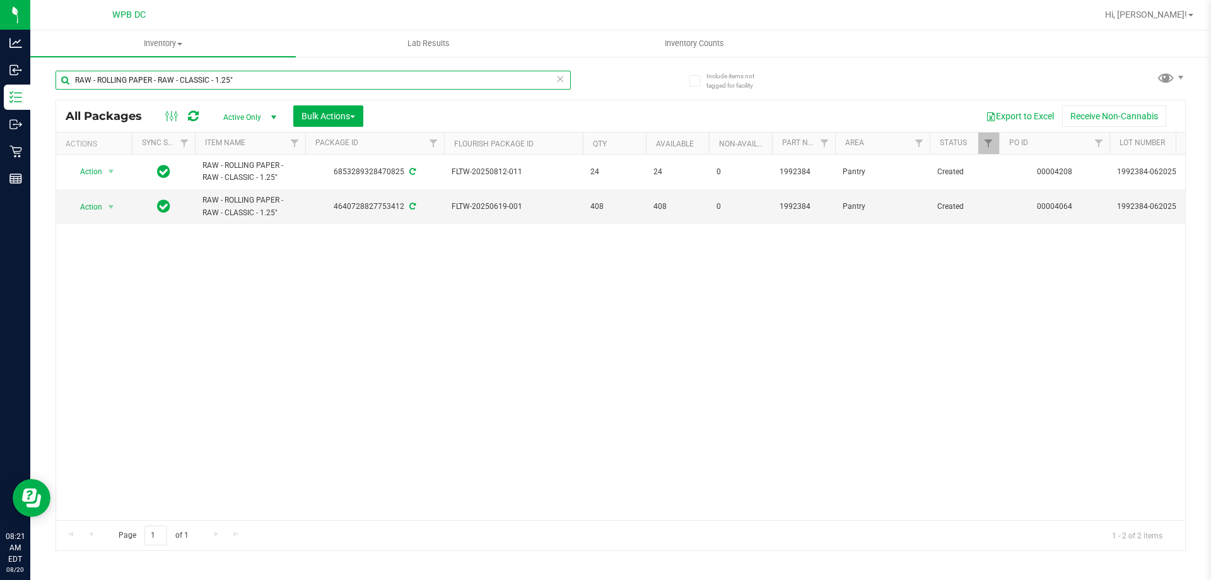
click at [242, 76] on input "RAW - ROLLING PAPER - RAW - CLASSIC - 1.25"" at bounding box center [313, 80] width 515 height 19
type input "R"
paste input "VBS - ROLLING PAPERS - VIBES - RICE BLUE - 1.25IN"
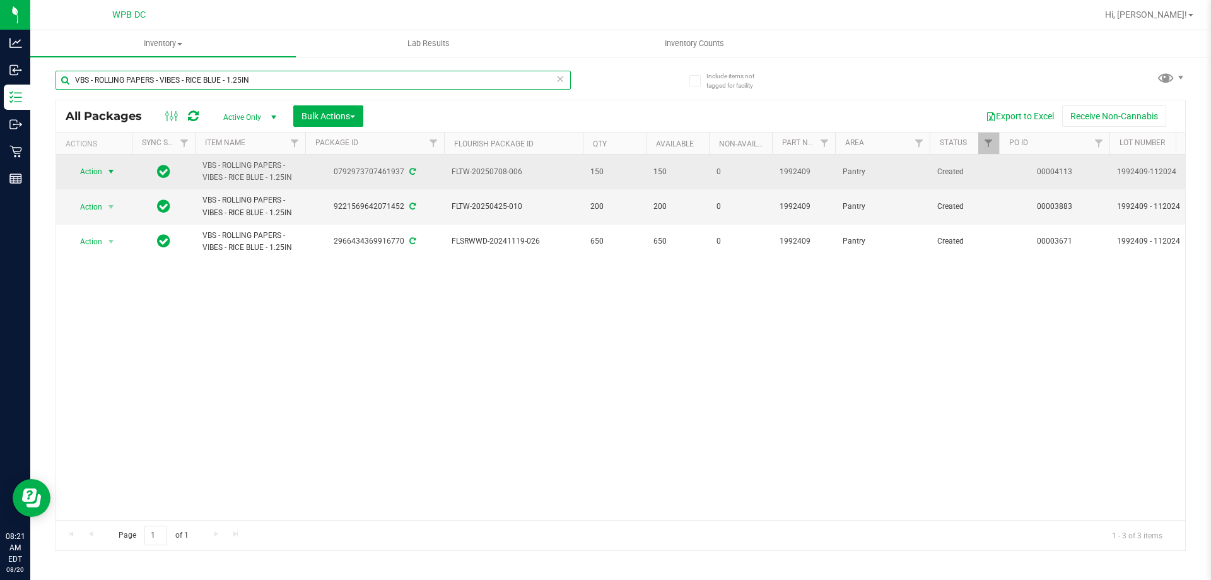
type input "VBS - ROLLING PAPERS - VIBES - RICE BLUE - 1.25IN"
click at [95, 173] on span "Action" at bounding box center [86, 172] width 34 height 18
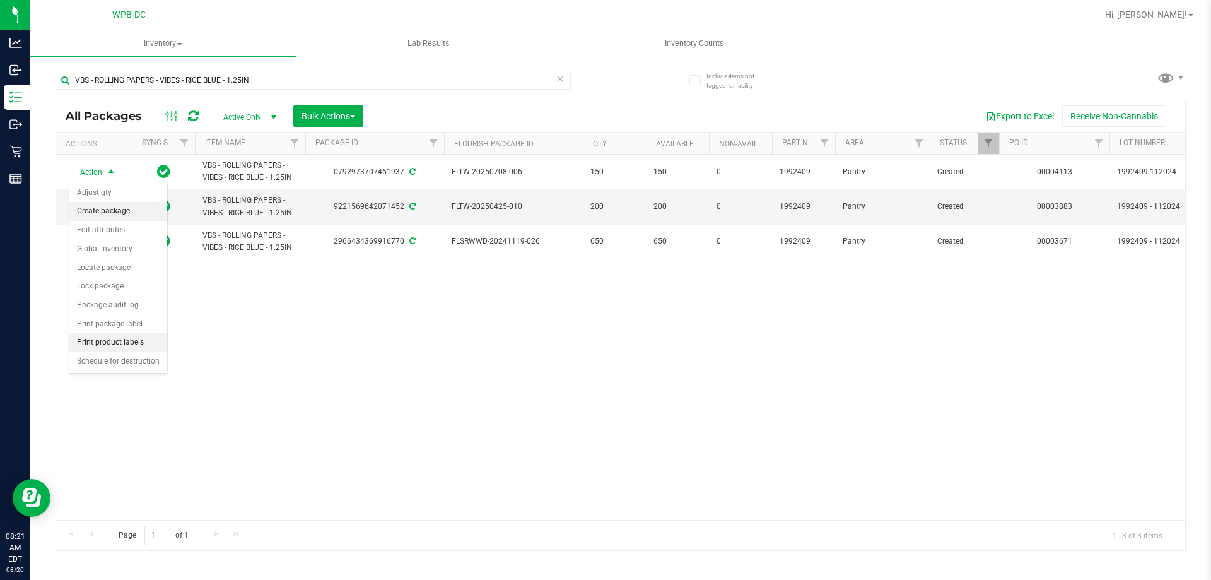
click at [128, 212] on li "Create package" at bounding box center [118, 211] width 98 height 19
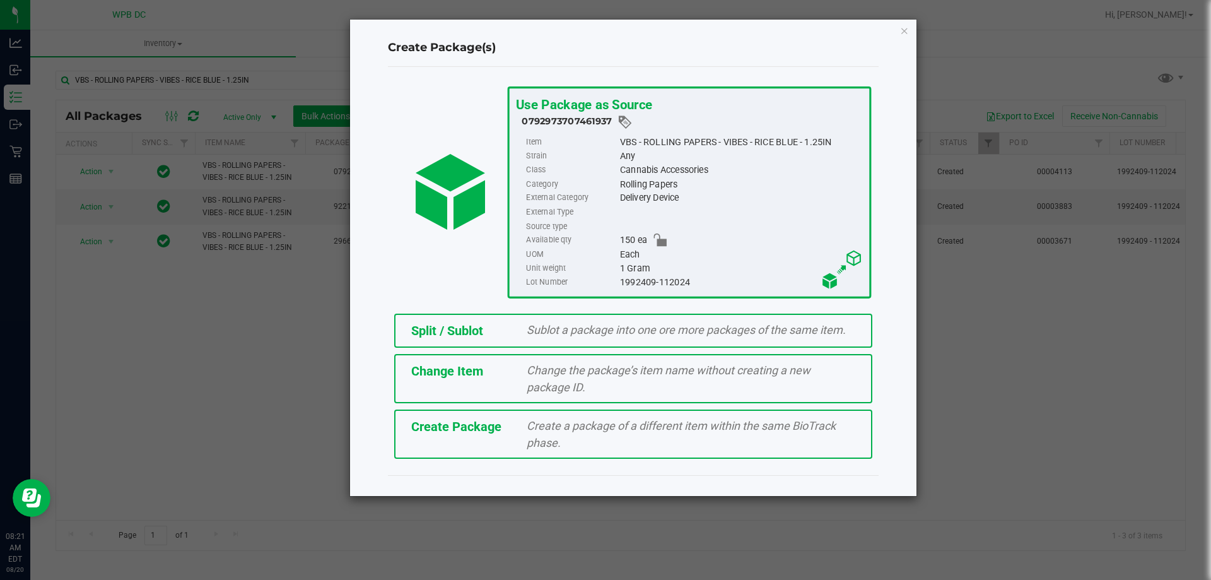
click at [609, 334] on span "Sublot a package into one ore more packages of the same item." at bounding box center [686, 329] width 319 height 13
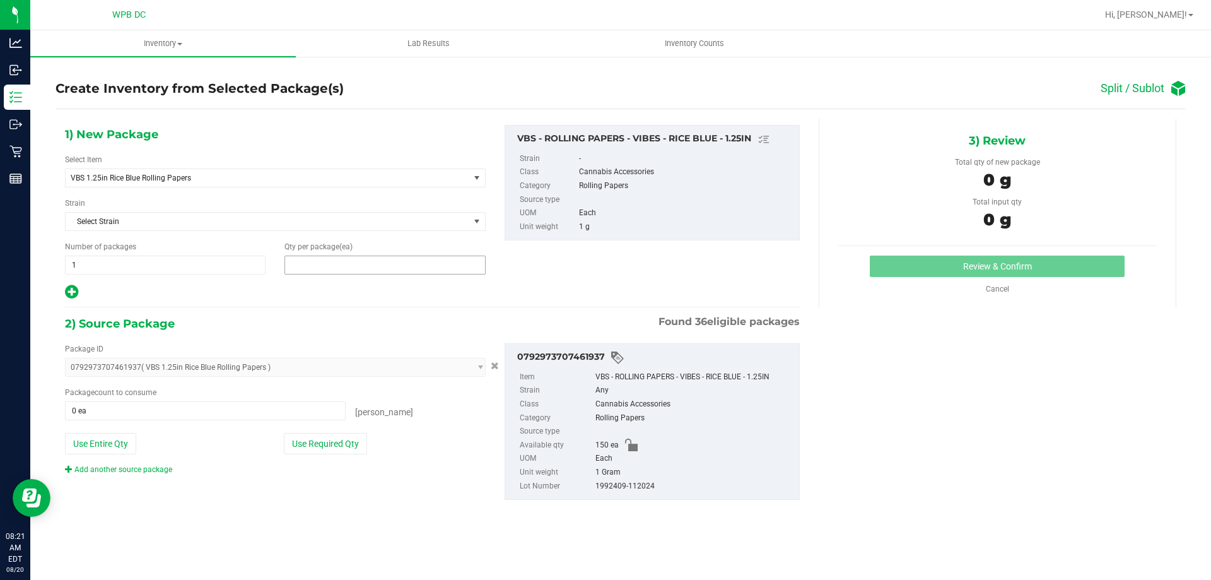
click at [303, 265] on span at bounding box center [384, 264] width 201 height 19
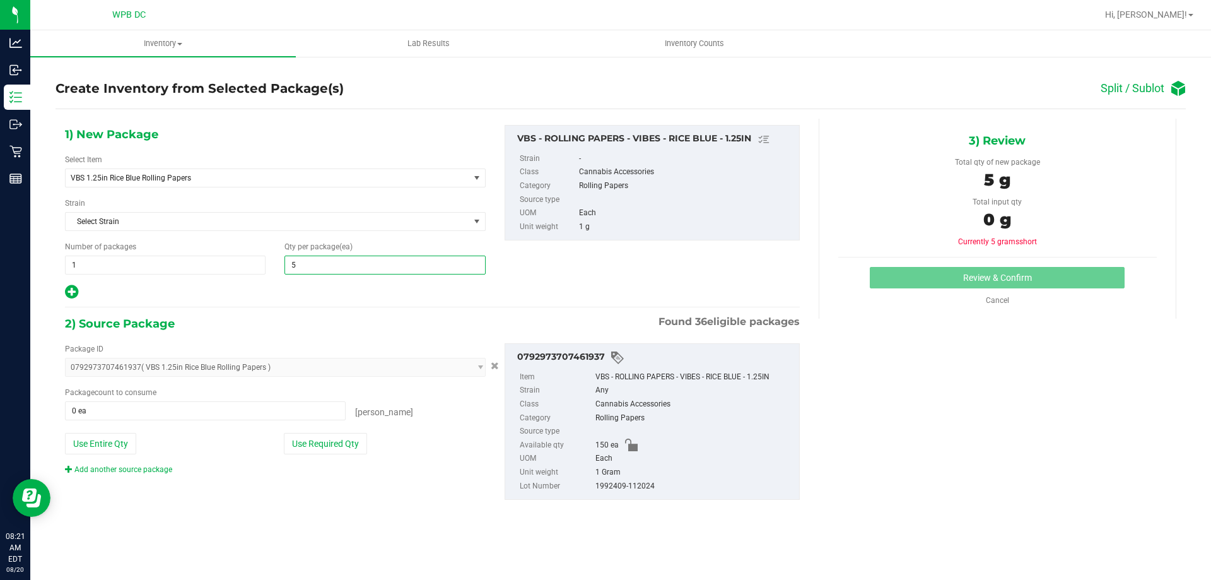
type input "50"
click at [225, 411] on span at bounding box center [205, 410] width 281 height 19
type input "50"
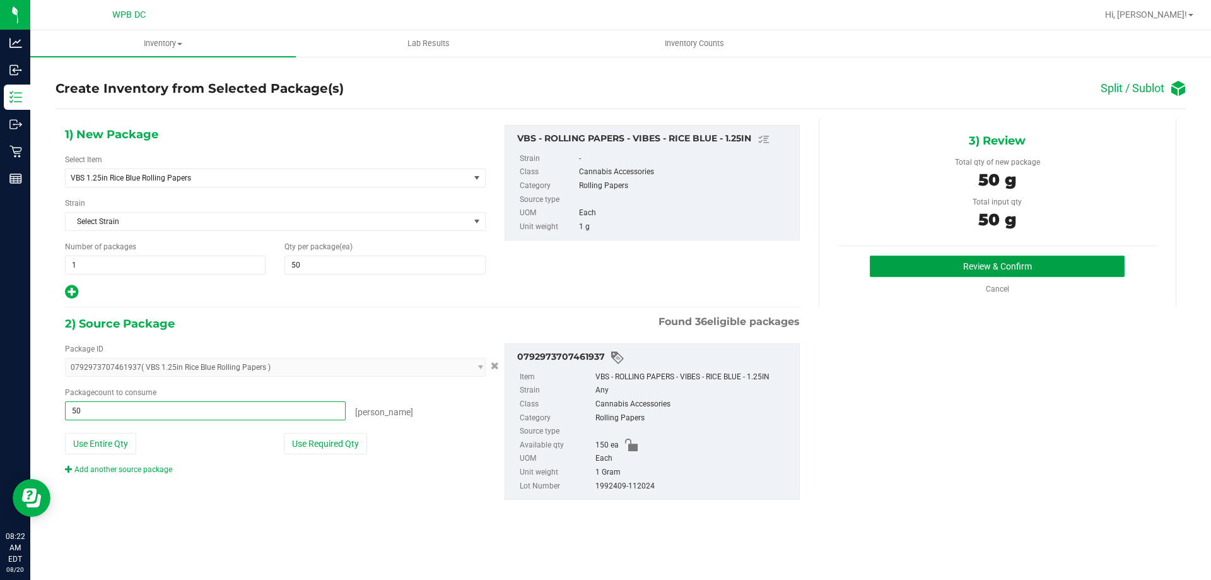
type input "50 ea"
click at [937, 266] on button "Review & Confirm" at bounding box center [997, 265] width 255 height 21
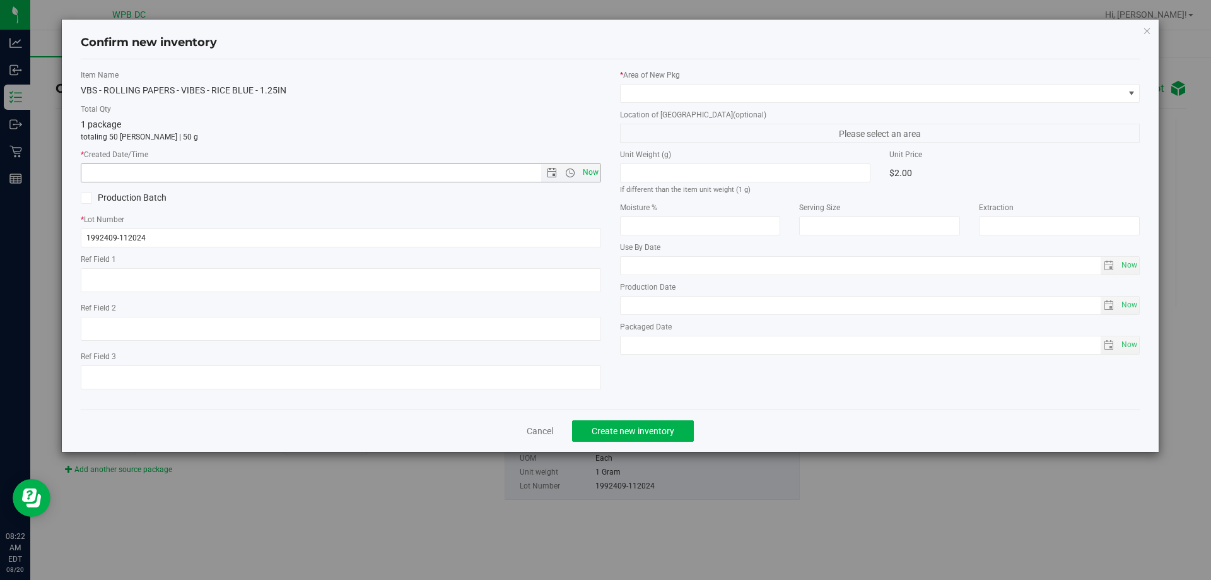
click at [588, 170] on span "Now" at bounding box center [590, 172] width 21 height 18
type input "[DATE] 8:22 AM"
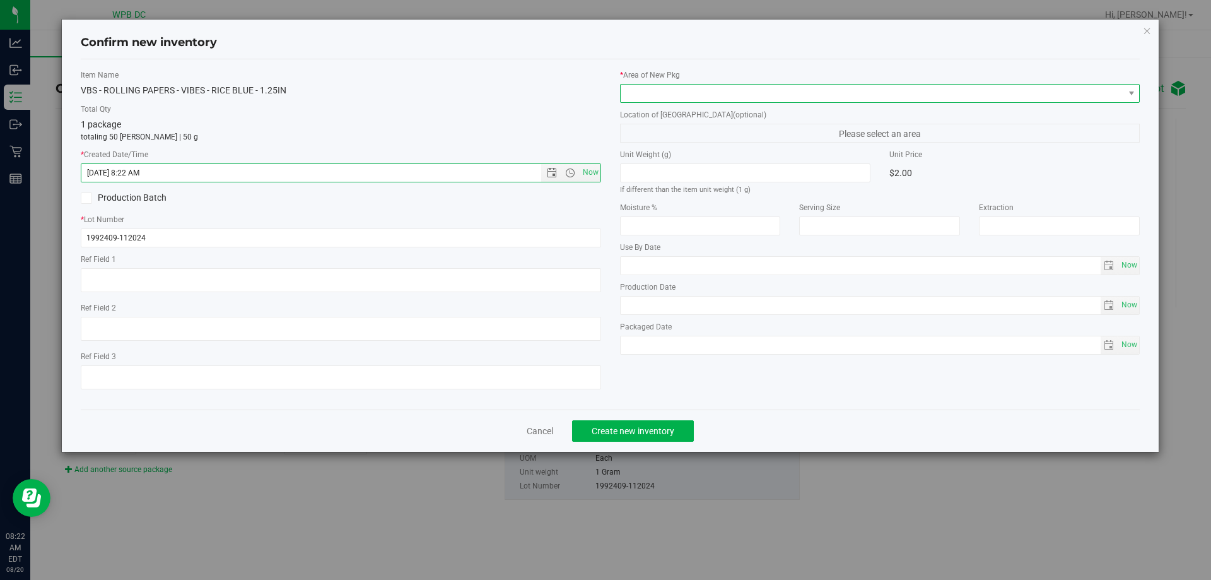
click at [655, 90] on span at bounding box center [872, 94] width 503 height 18
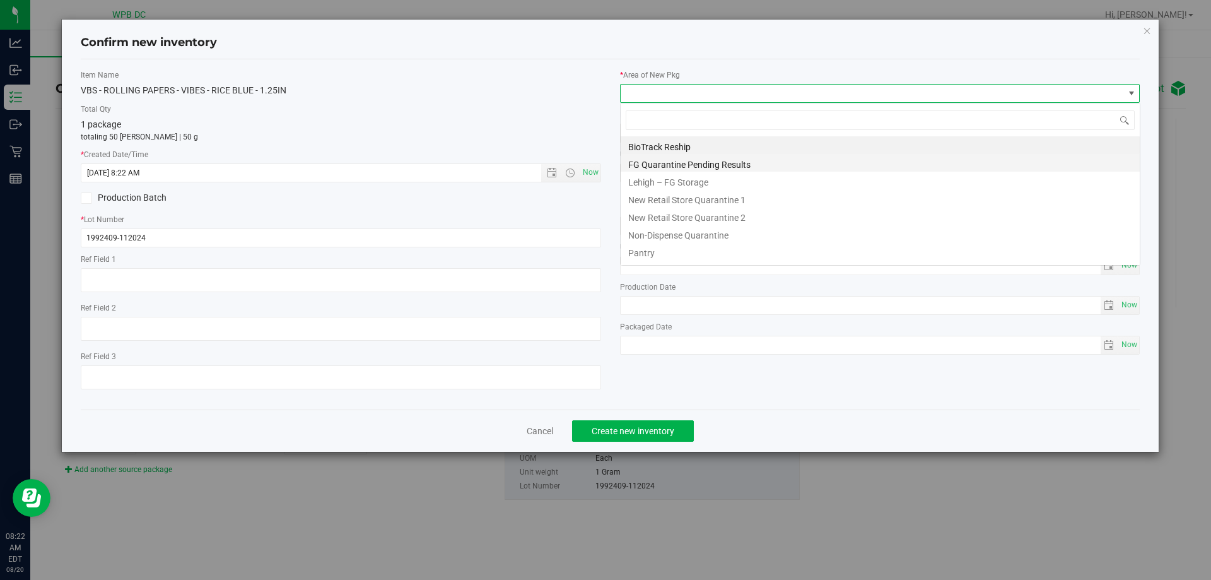
scroll to position [19, 520]
click at [643, 249] on li "Pantry" at bounding box center [880, 251] width 519 height 18
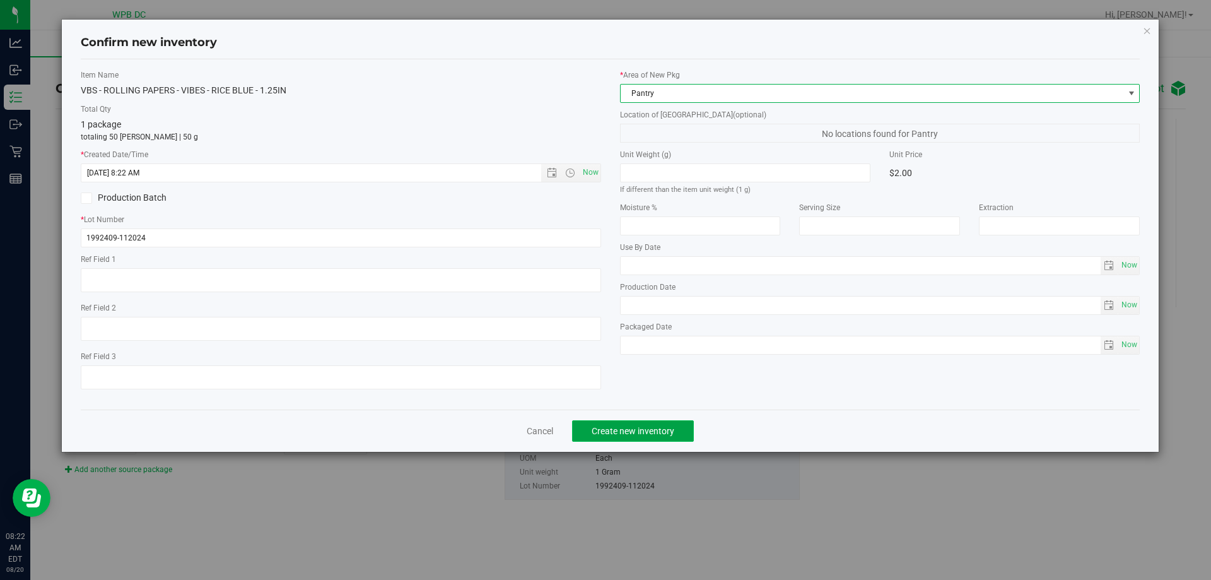
click at [653, 429] on span "Create new inventory" at bounding box center [633, 431] width 83 height 10
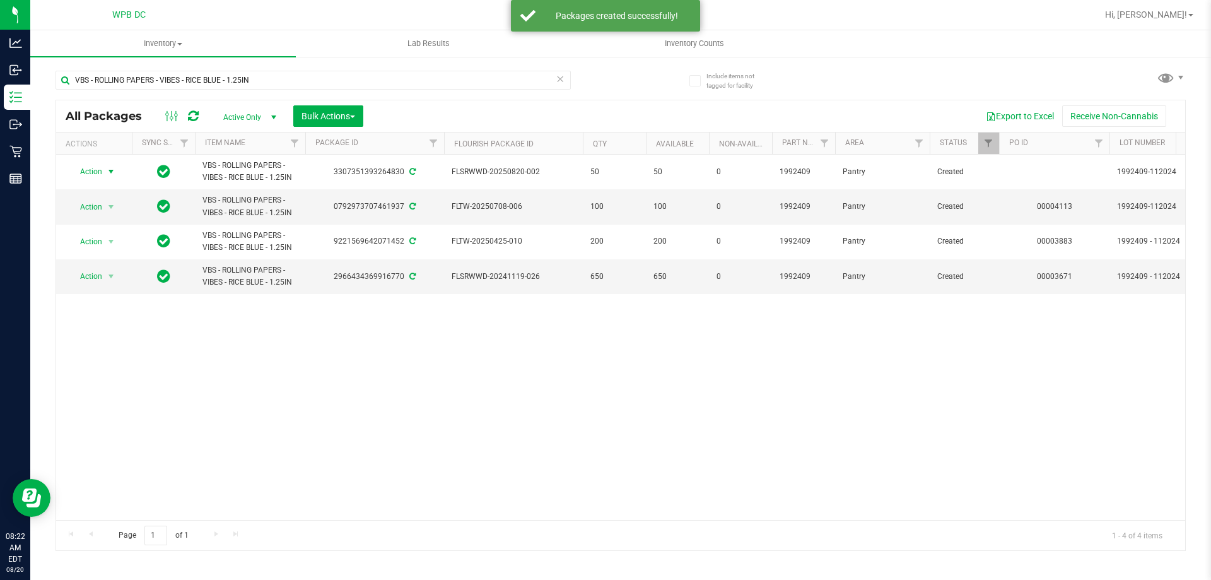
click at [98, 172] on span "Action" at bounding box center [86, 172] width 34 height 18
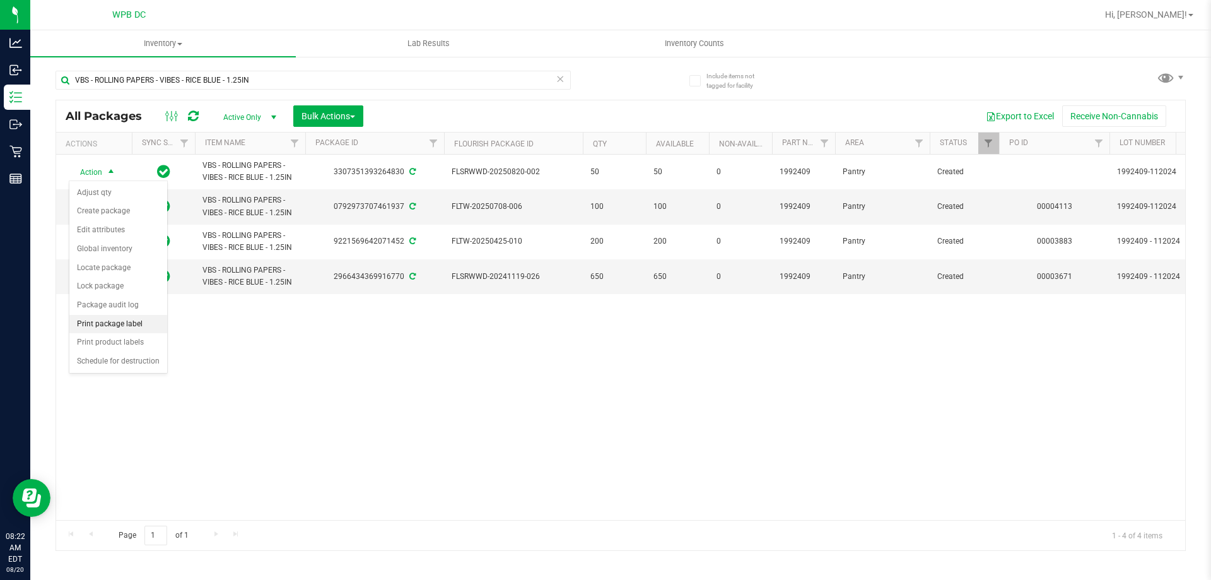
click at [126, 320] on li "Print package label" at bounding box center [118, 324] width 98 height 19
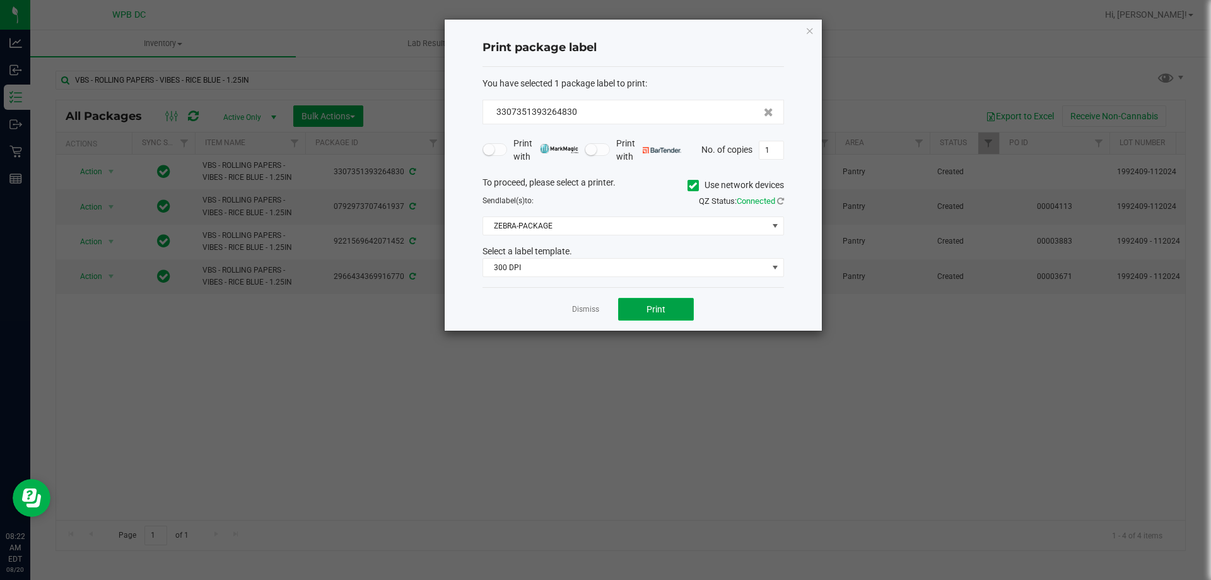
click at [671, 310] on button "Print" at bounding box center [656, 309] width 76 height 23
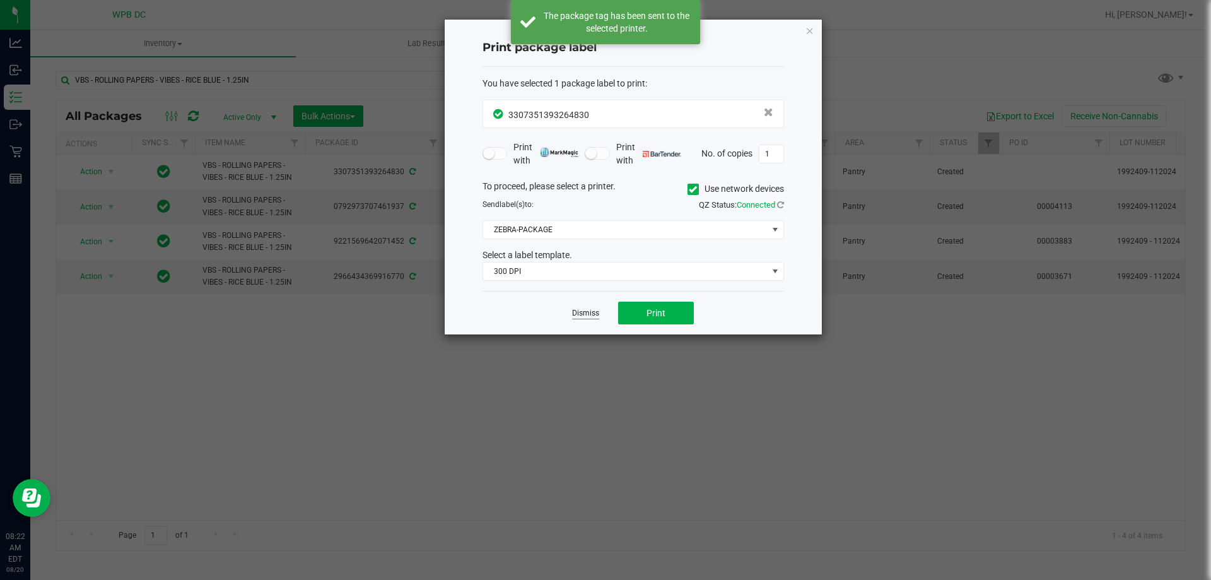
click at [578, 312] on link "Dismiss" at bounding box center [585, 313] width 27 height 11
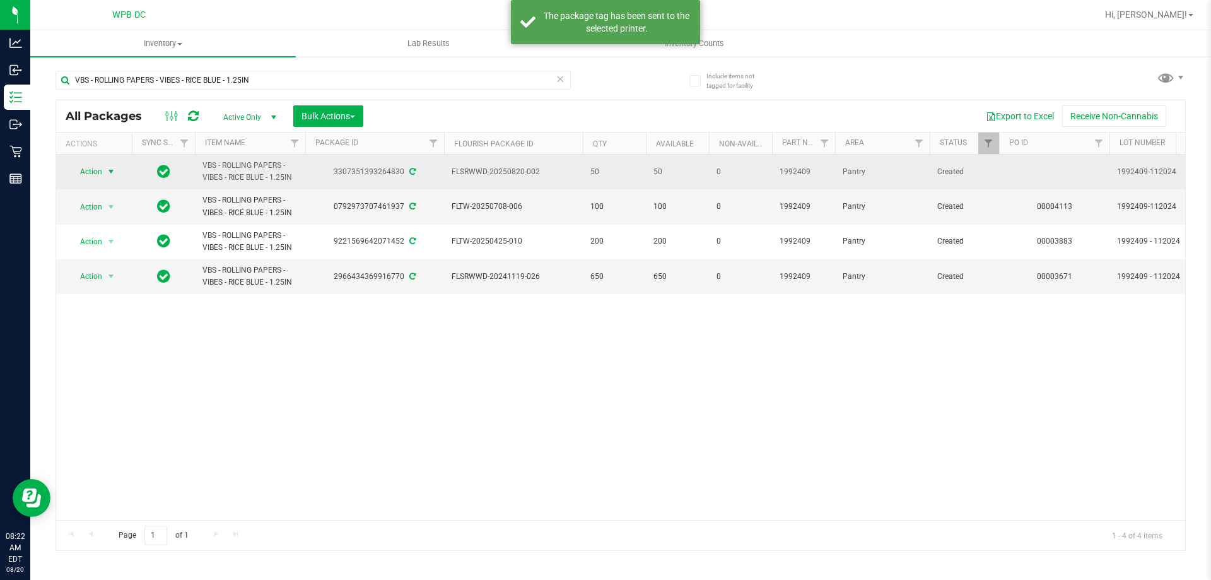
click at [84, 172] on span "Action" at bounding box center [86, 172] width 34 height 18
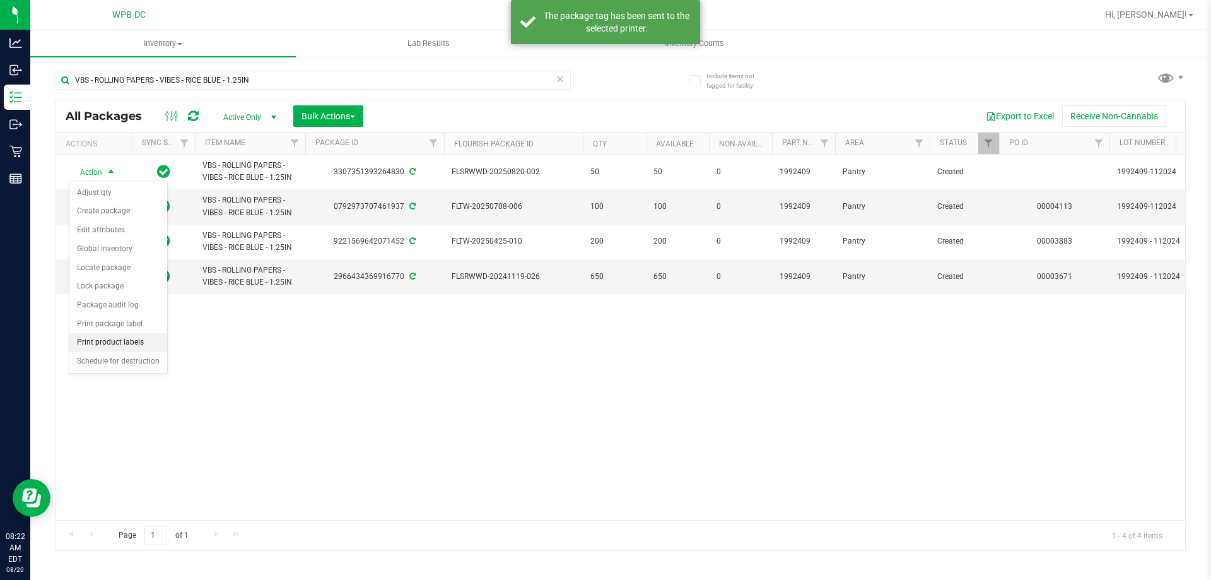
click at [122, 339] on li "Print product labels" at bounding box center [118, 342] width 98 height 19
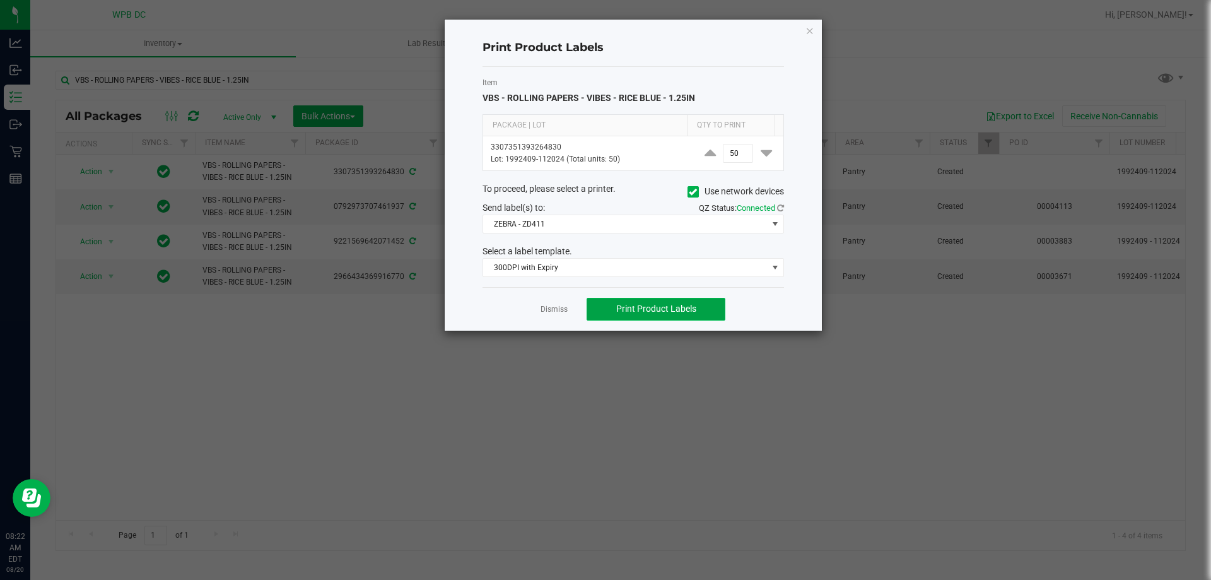
click at [629, 310] on span "Print Product Labels" at bounding box center [656, 308] width 80 height 10
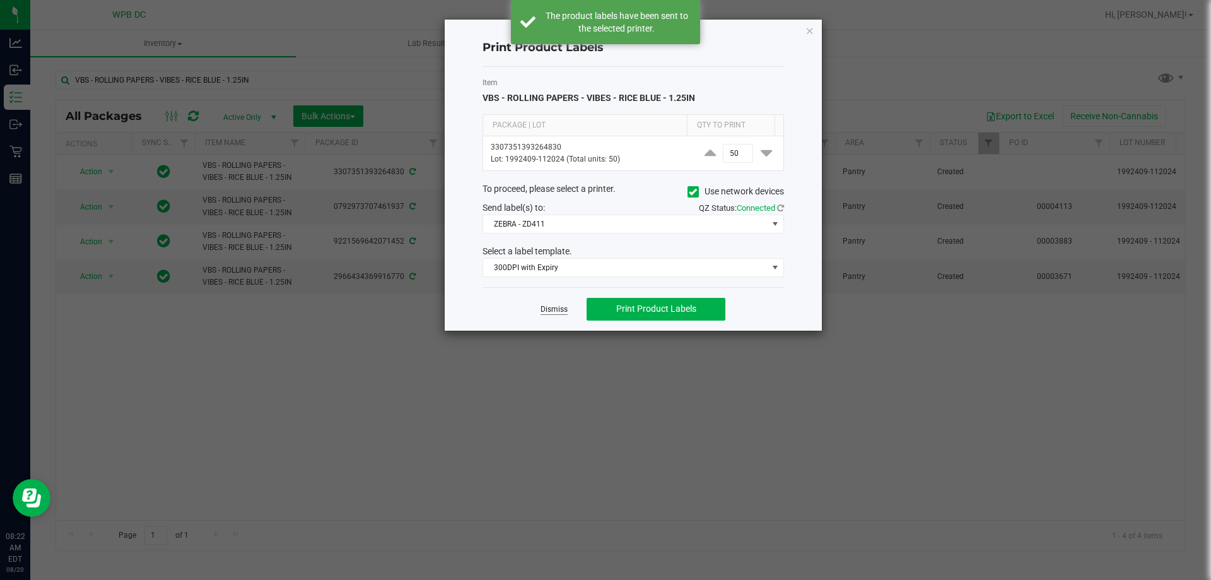
click at [544, 307] on link "Dismiss" at bounding box center [554, 309] width 27 height 11
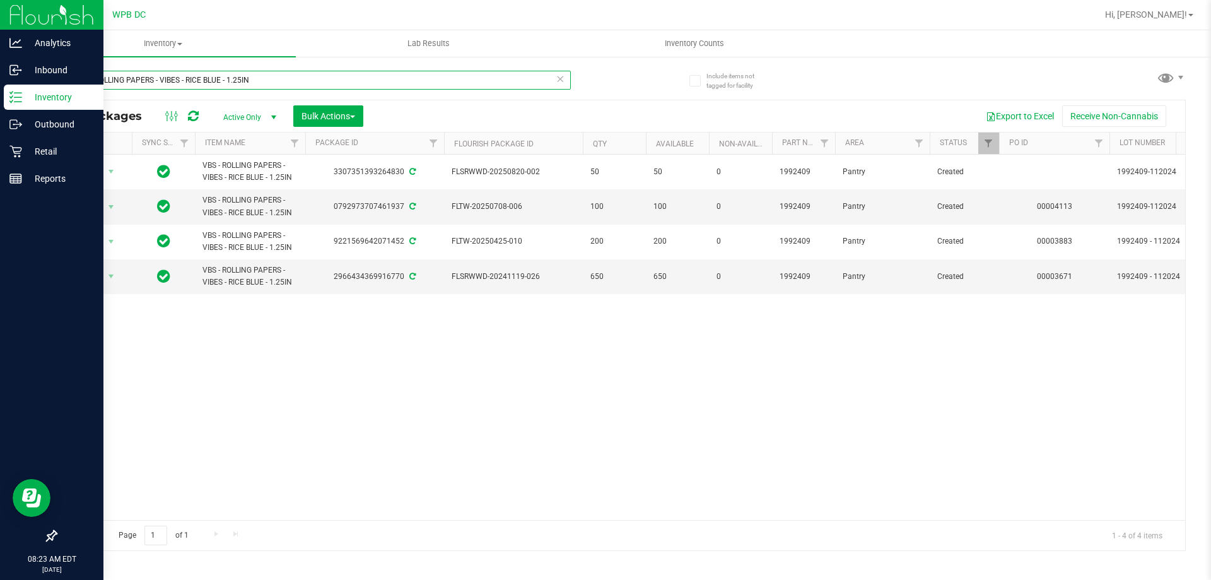
drag, startPoint x: 260, startPoint y: 79, endPoint x: 0, endPoint y: 90, distance: 260.1
click at [0, 90] on div "Analytics Inbound Inventory Outbound Retail Reports 08:23 AM EDT [DATE] 08/20 W…" at bounding box center [605, 290] width 1211 height 580
